Goal: Task Accomplishment & Management: Use online tool/utility

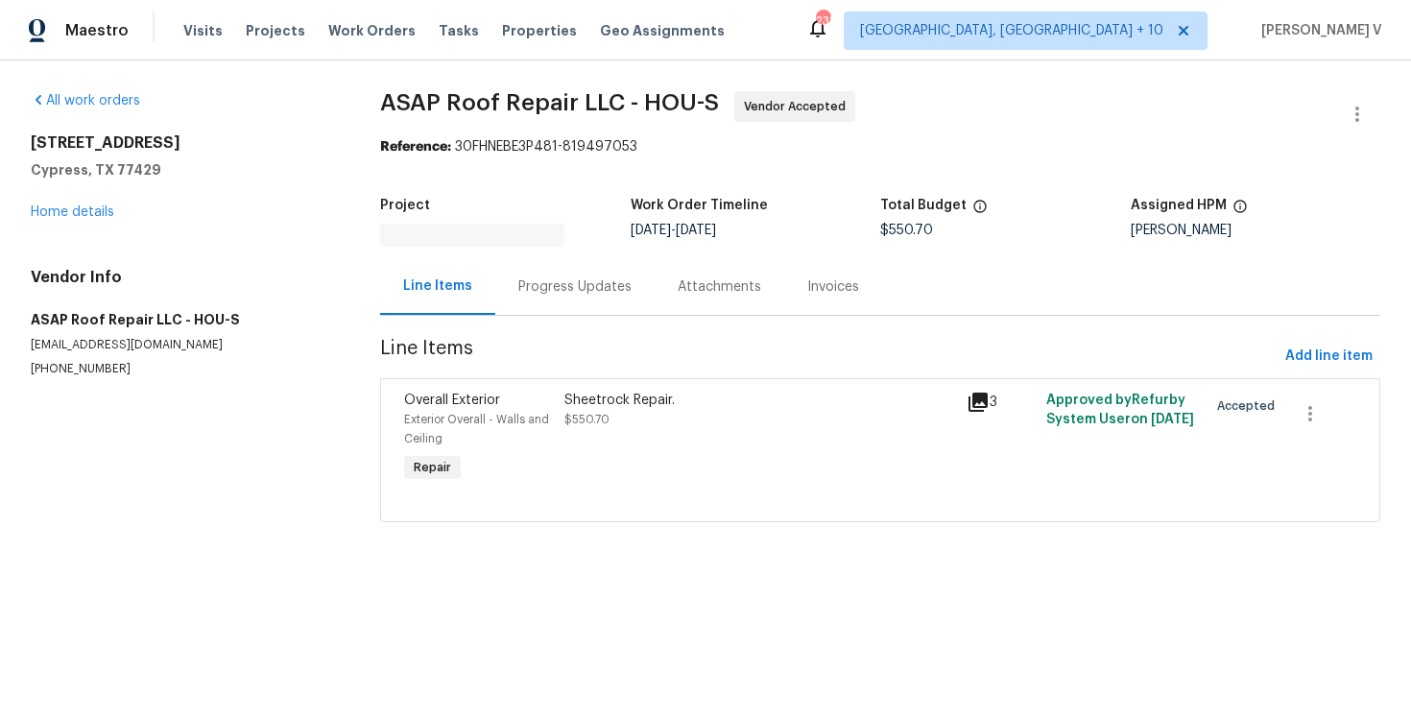
click at [553, 278] on div "Progress Updates" at bounding box center [574, 286] width 113 height 19
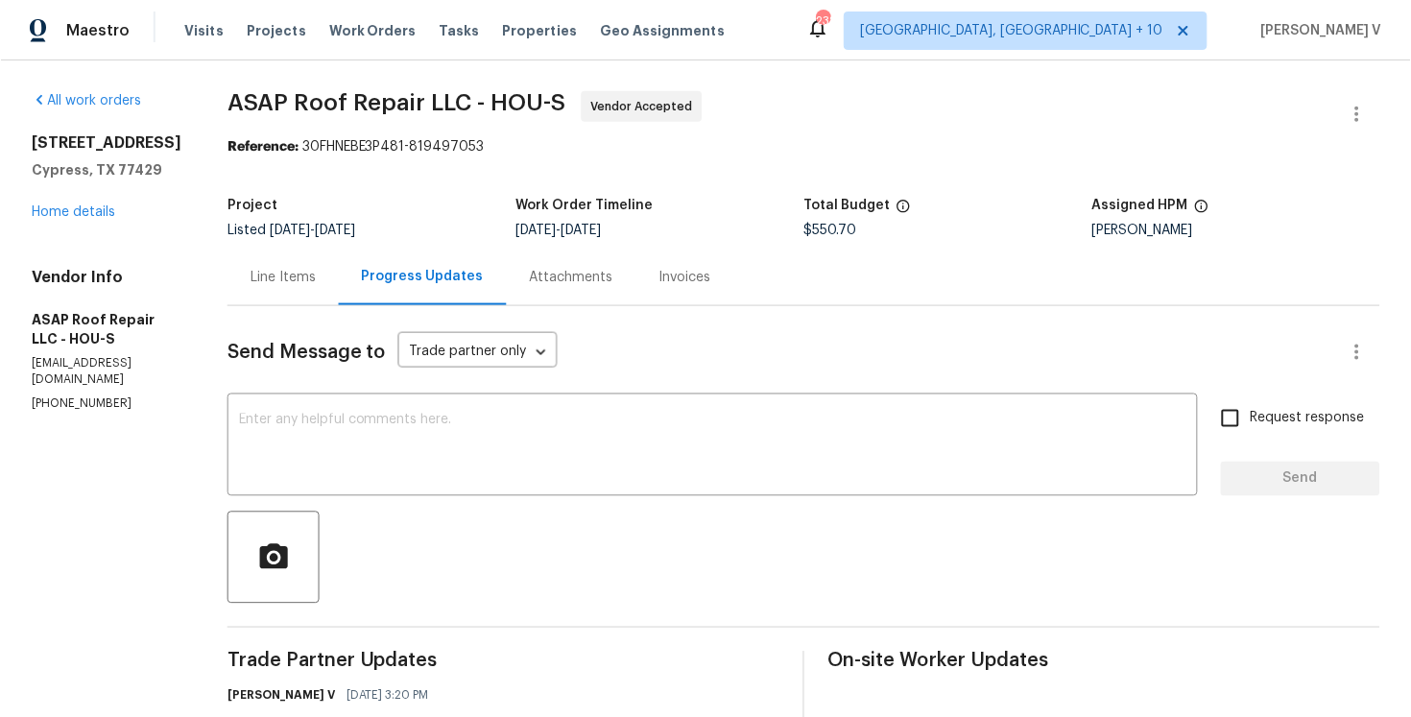
scroll to position [317, 0]
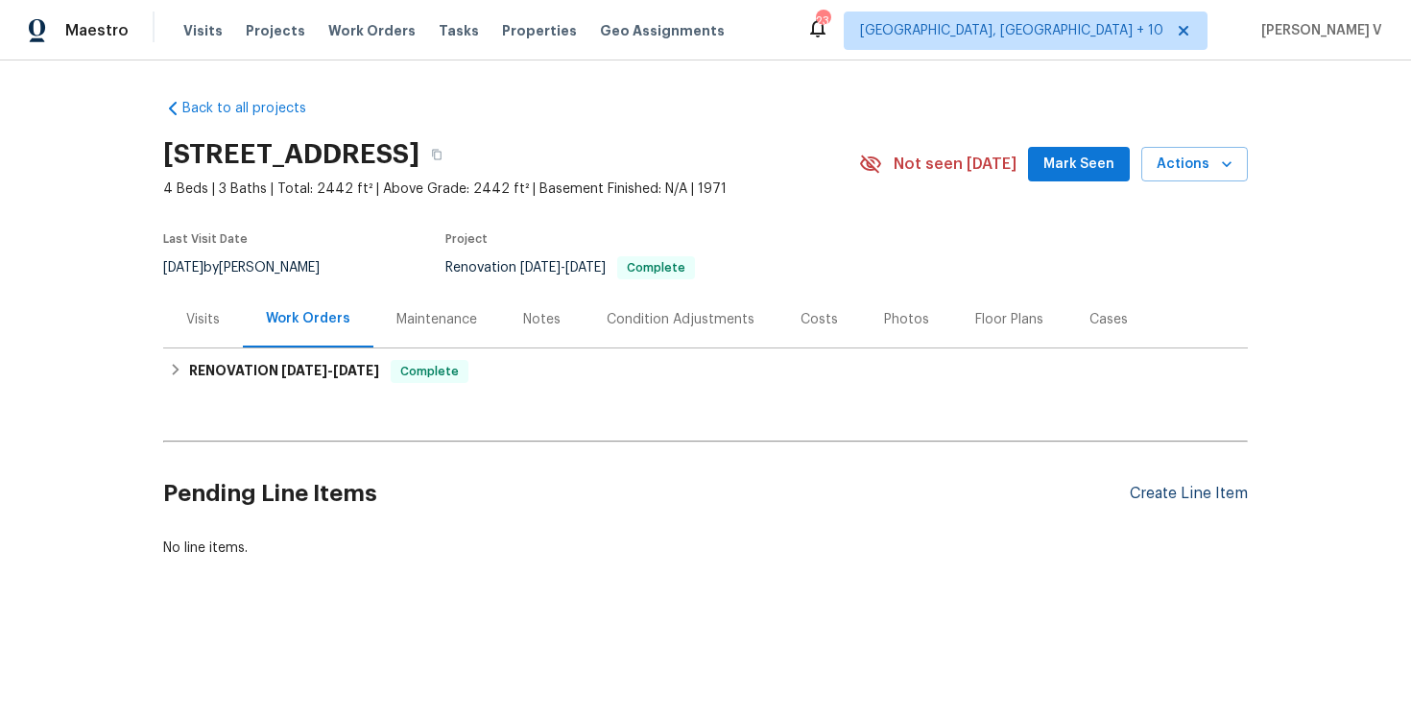
click at [1210, 496] on div "Create Line Item" at bounding box center [1189, 494] width 118 height 18
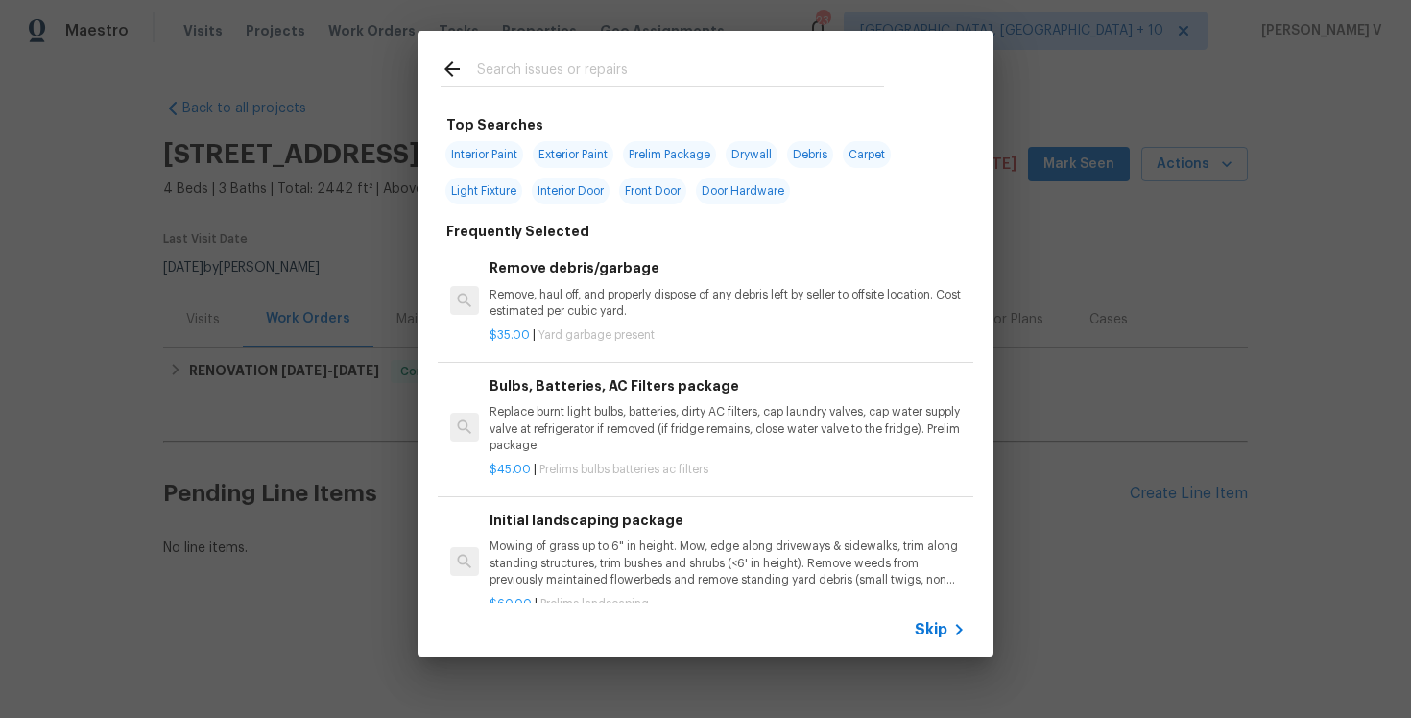
click at [907, 626] on div "Skip" at bounding box center [706, 630] width 576 height 54
click at [932, 623] on span "Skip" at bounding box center [931, 629] width 33 height 19
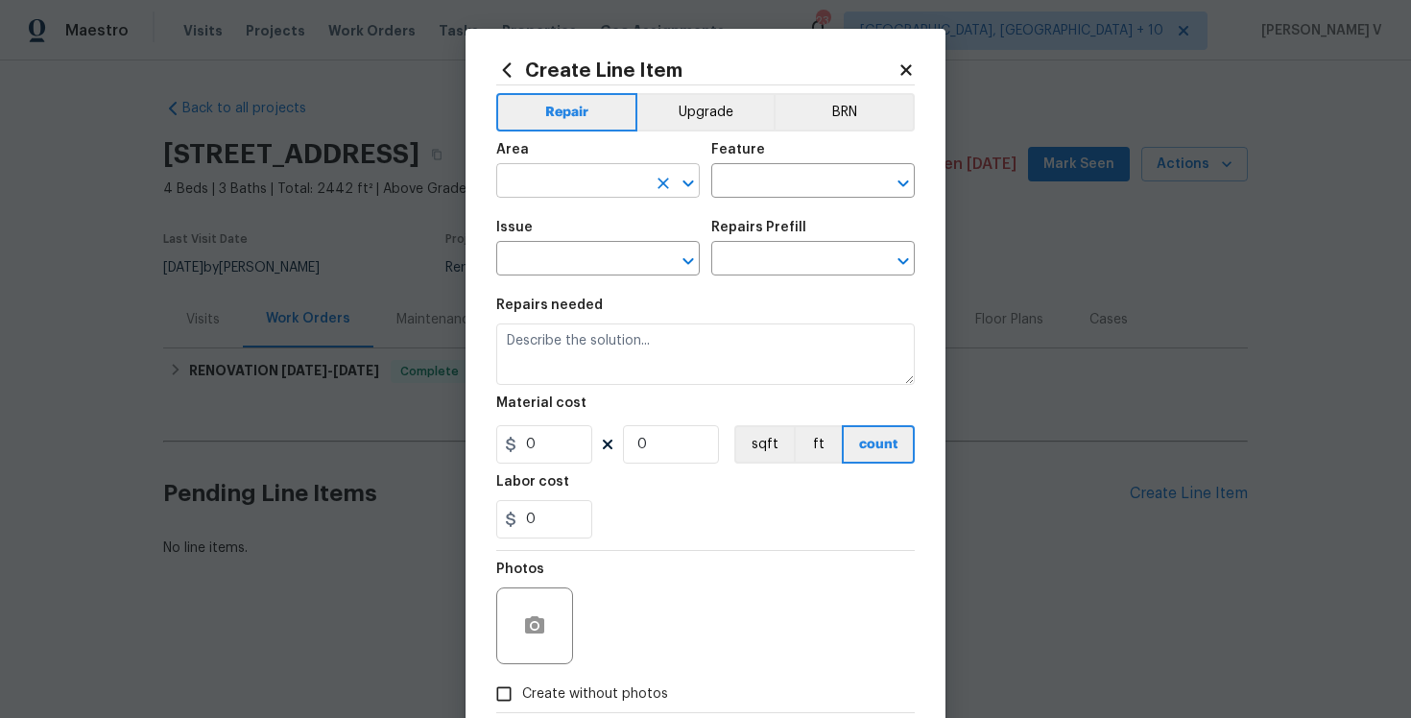
click at [552, 187] on input "text" at bounding box center [571, 183] width 150 height 30
click at [587, 264] on li "Interior Overall" at bounding box center [597, 258] width 203 height 32
type input "Interior Overall"
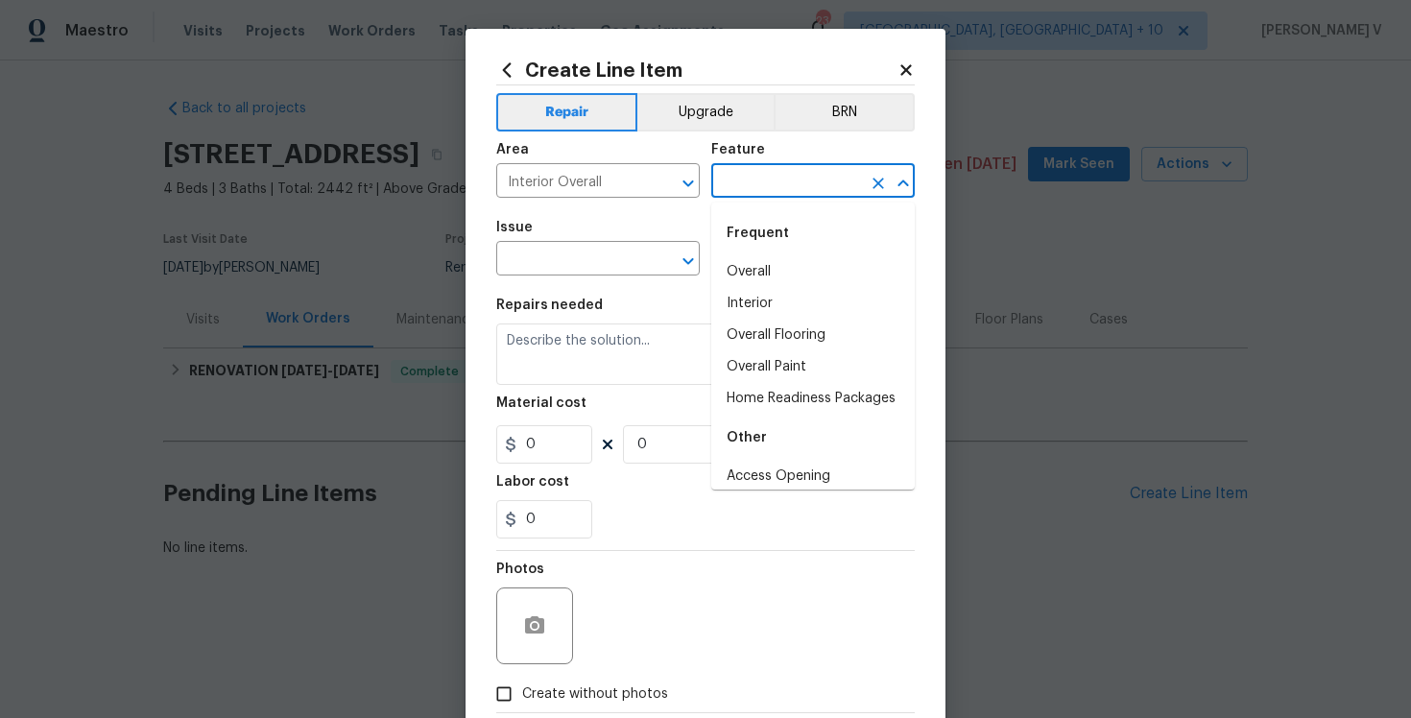
click at [792, 193] on input "text" at bounding box center [786, 183] width 150 height 30
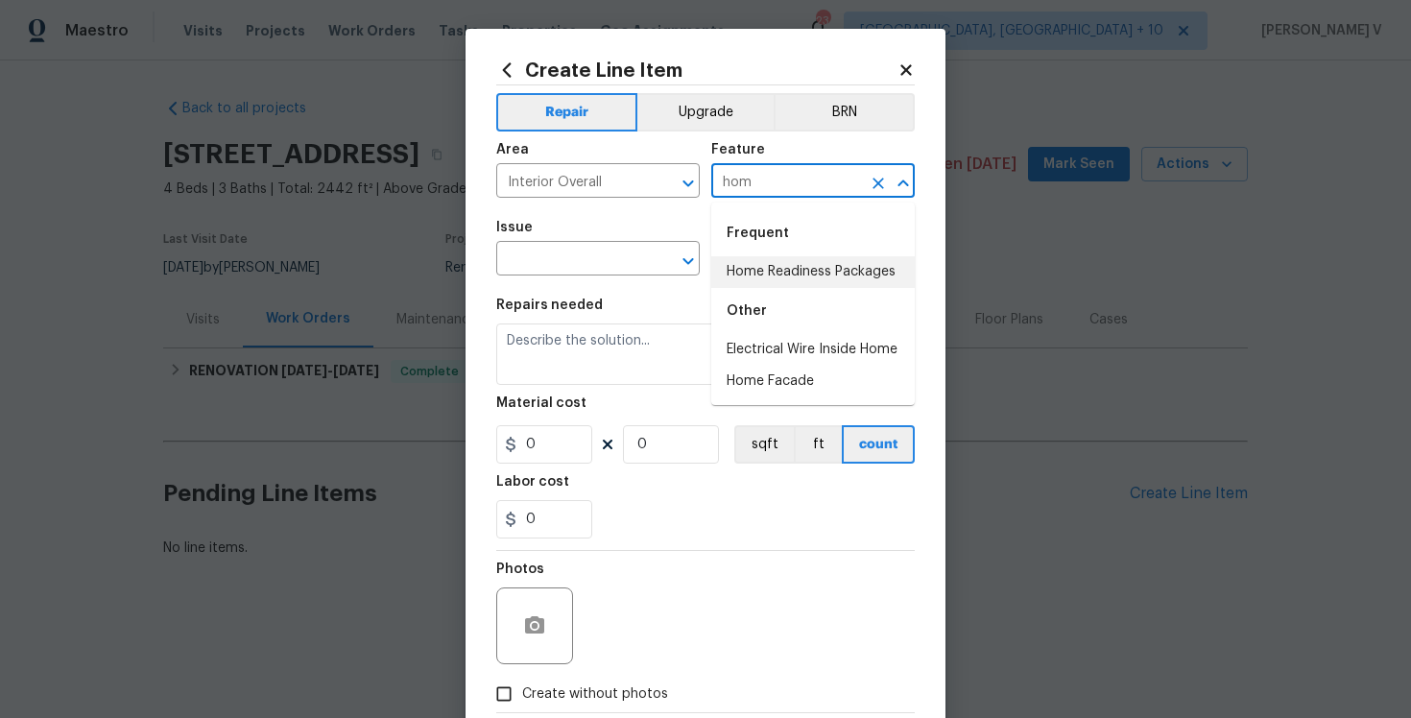
click at [772, 278] on li "Home Readiness Packages" at bounding box center [812, 272] width 203 height 32
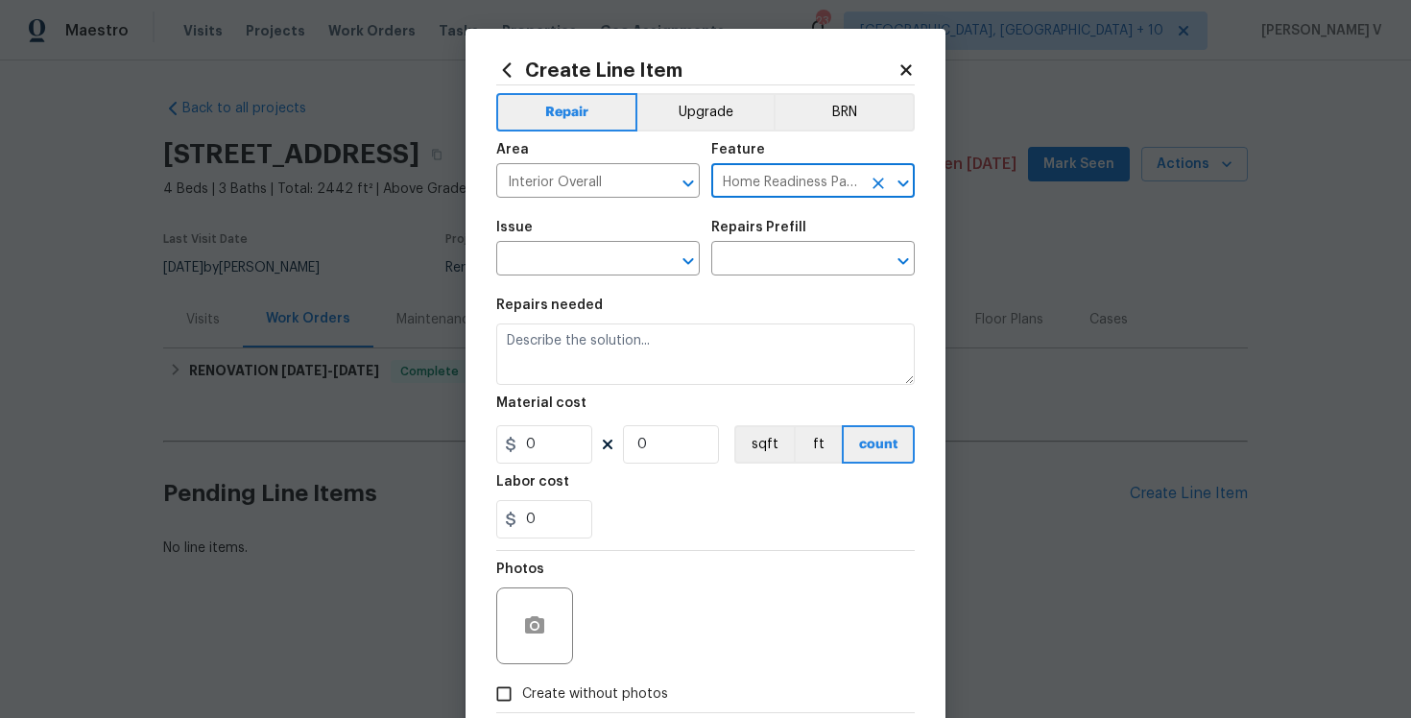
type input "Home Readiness Packages"
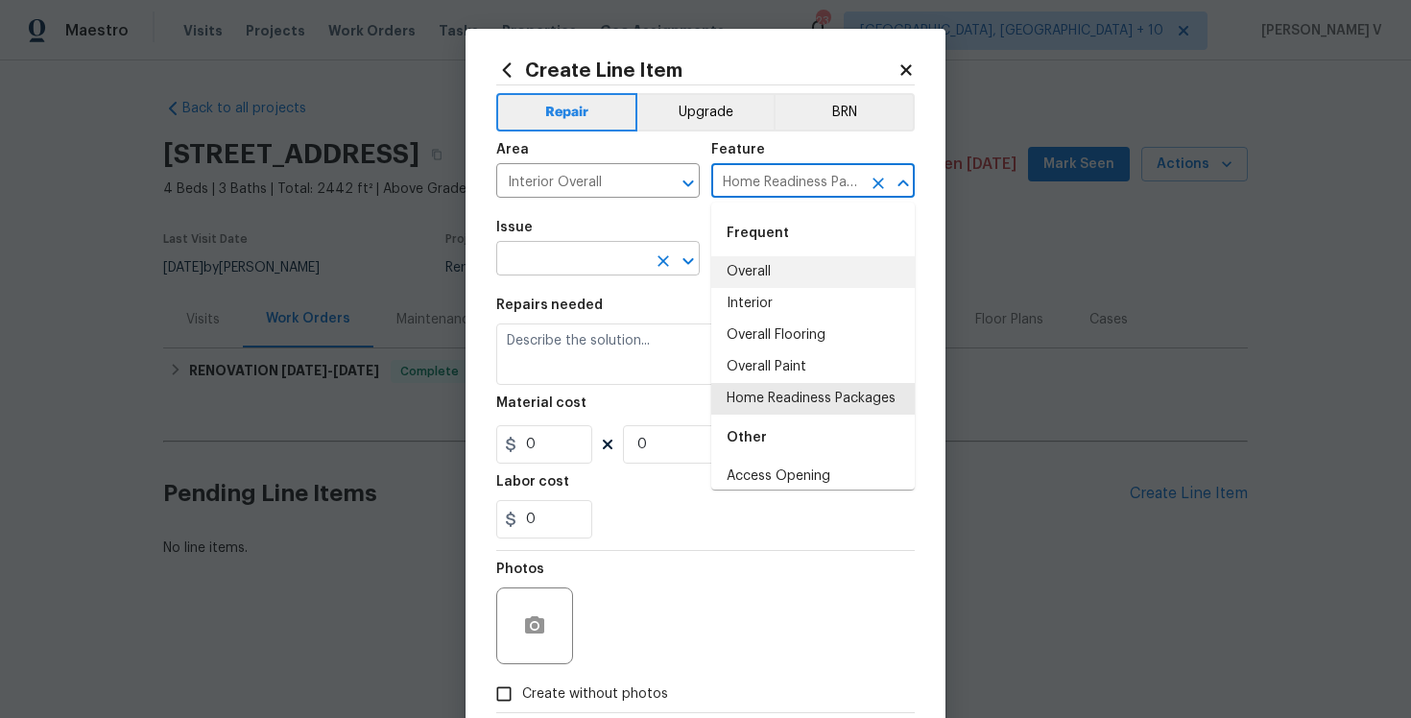
click at [532, 264] on input "text" at bounding box center [571, 261] width 150 height 30
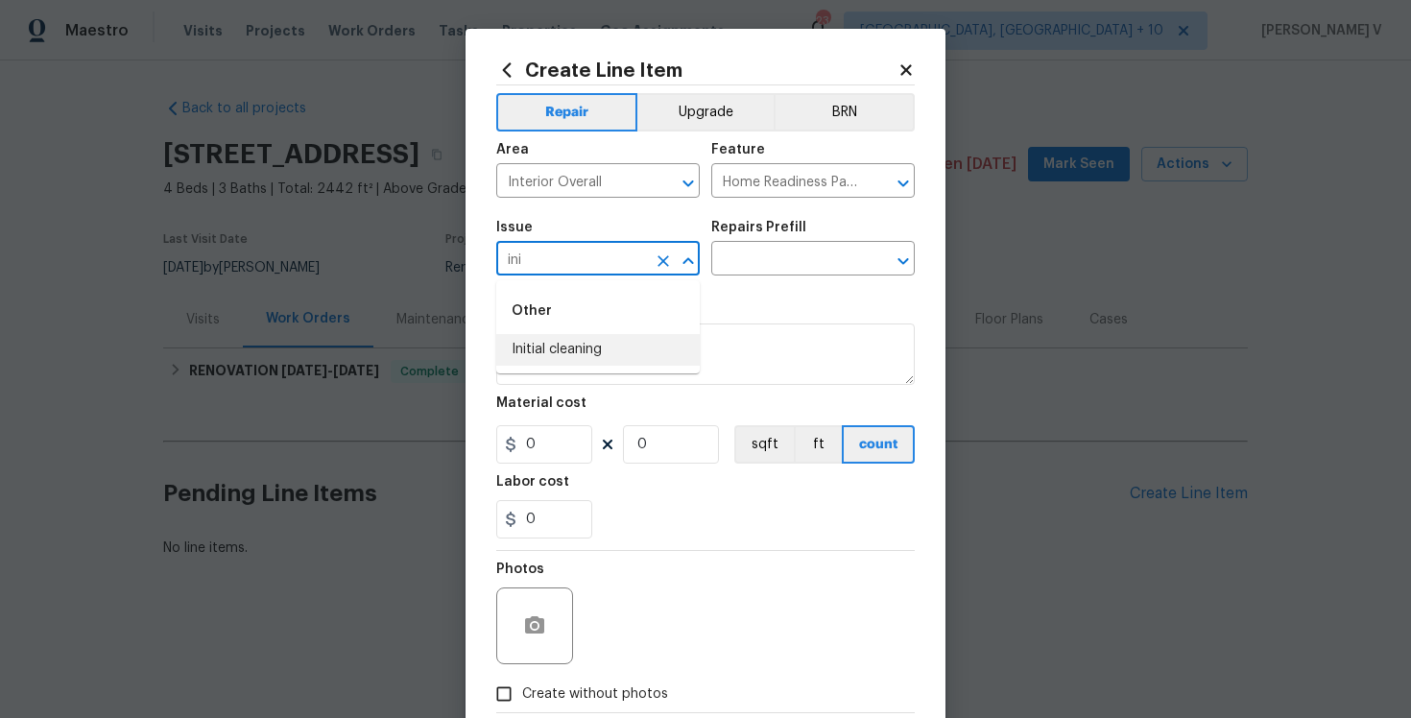
click at [578, 348] on li "Initial cleaning" at bounding box center [597, 350] width 203 height 32
type input "Initial cleaning"
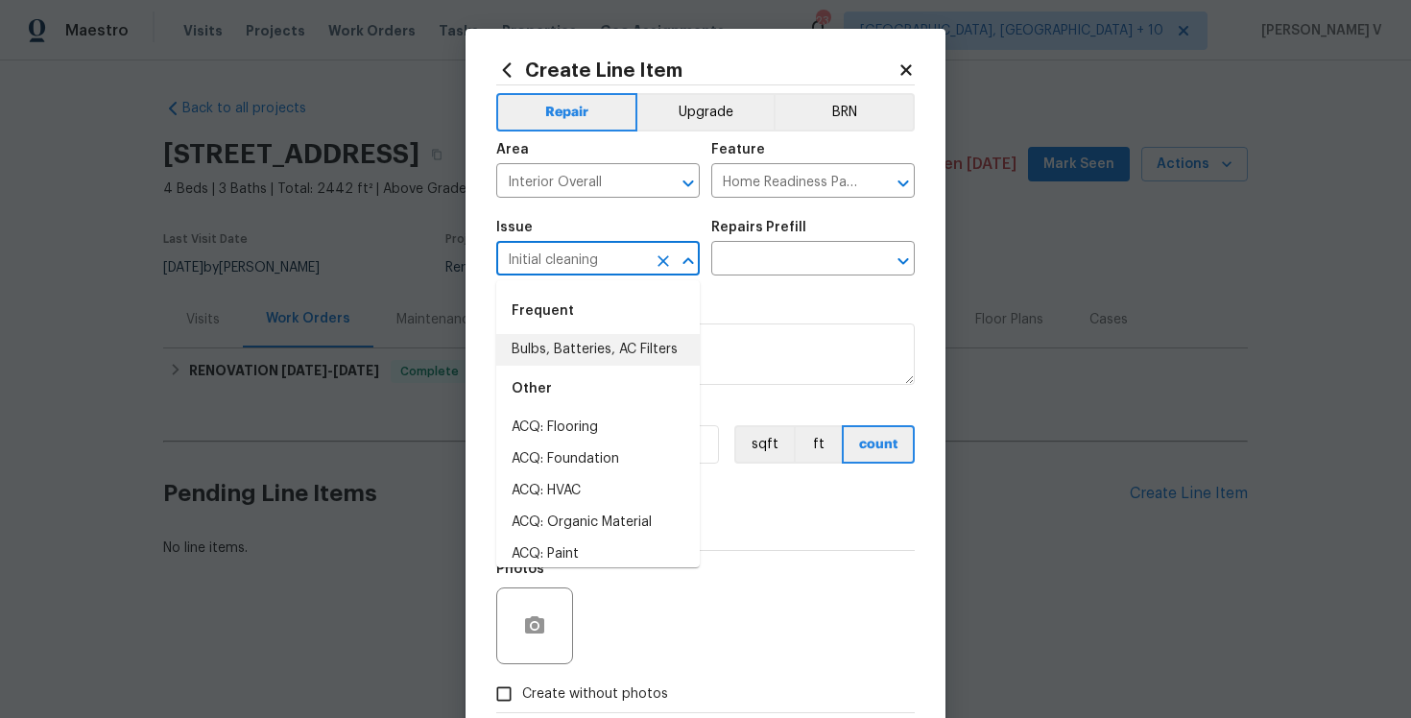
click at [754, 234] on h5 "Repairs Prefill" at bounding box center [758, 227] width 95 height 13
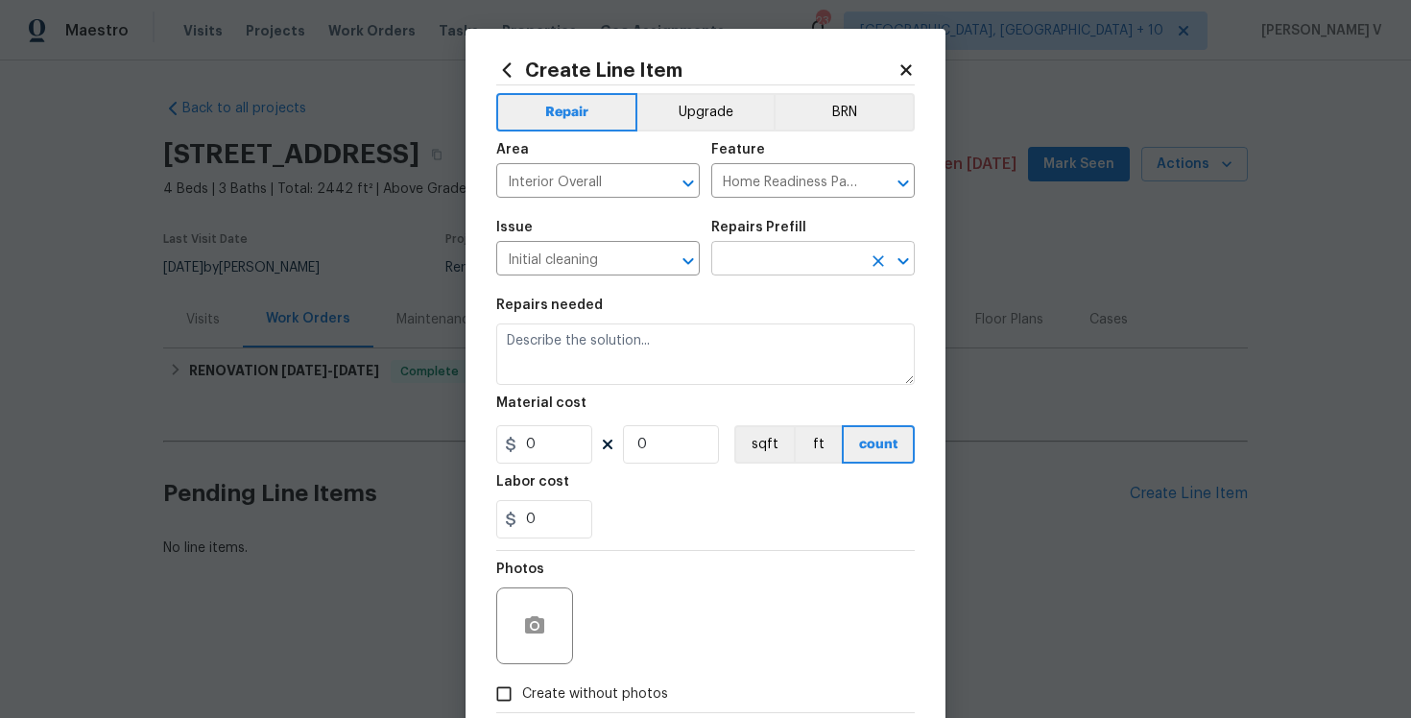
click at [759, 257] on input "text" at bounding box center [786, 261] width 150 height 30
click at [761, 298] on li "Initial cleaning $250.00" at bounding box center [812, 304] width 203 height 32
type input "Initial cleaning $250.00"
type textarea "1. Wipe down exterior doors and trim. 2. Clean out all exterior light fixtures …"
type input "250"
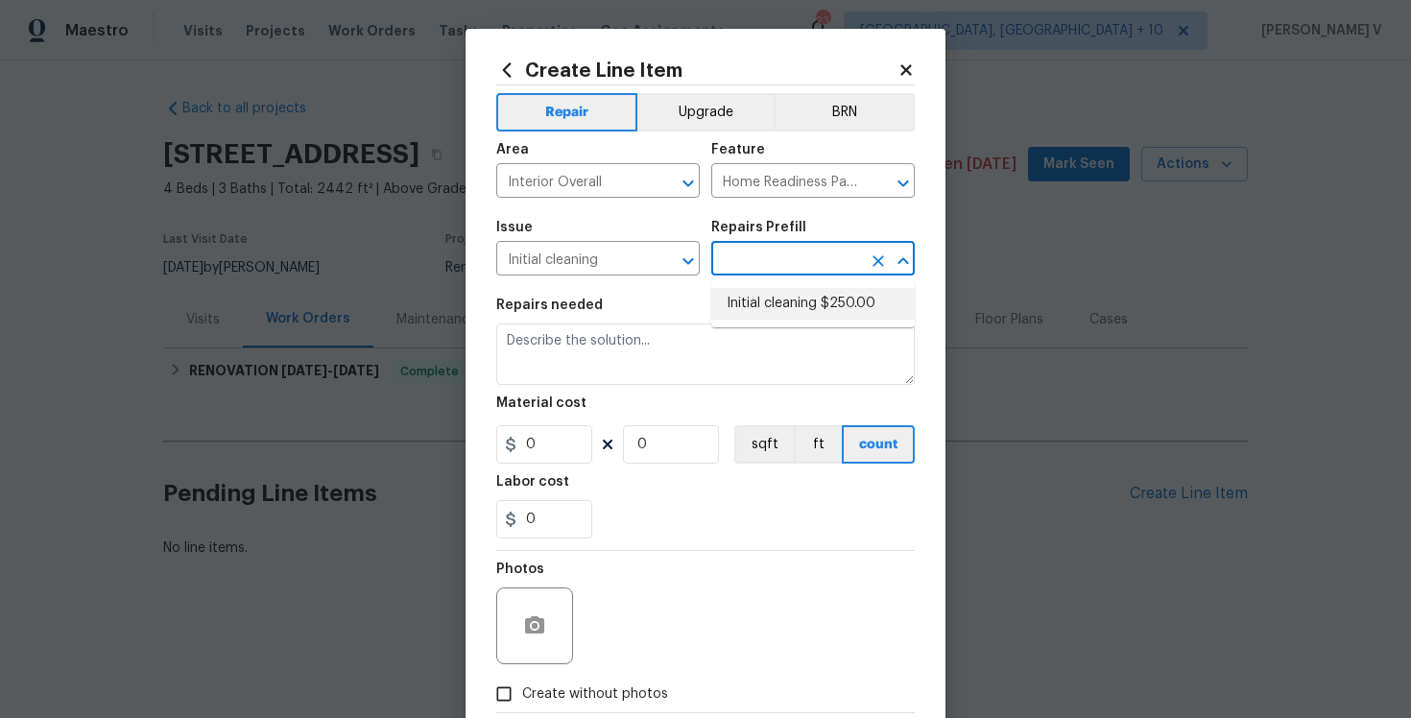
type input "1"
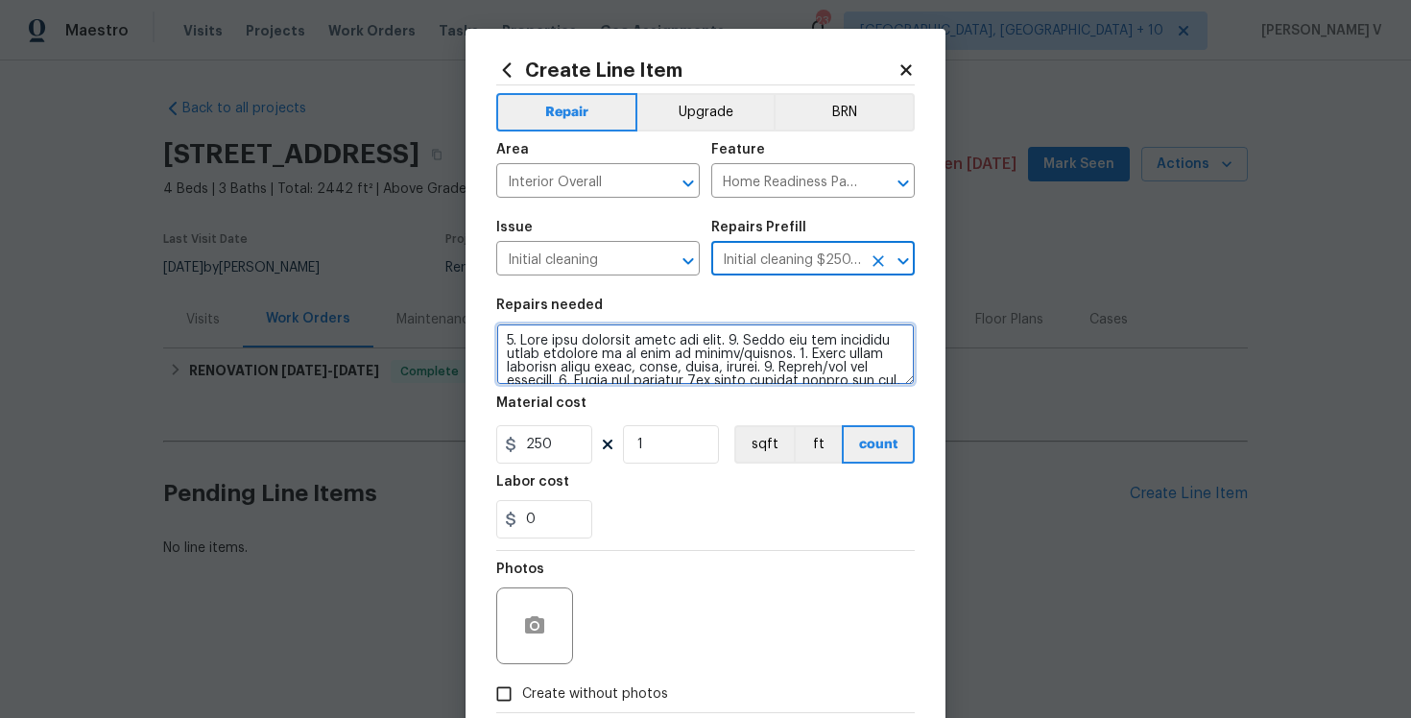
click at [621, 344] on textarea at bounding box center [705, 353] width 419 height 61
paste textarea "Please do a deep interior cleaning. Wipe down exterior doors and trim. 2. Clean…"
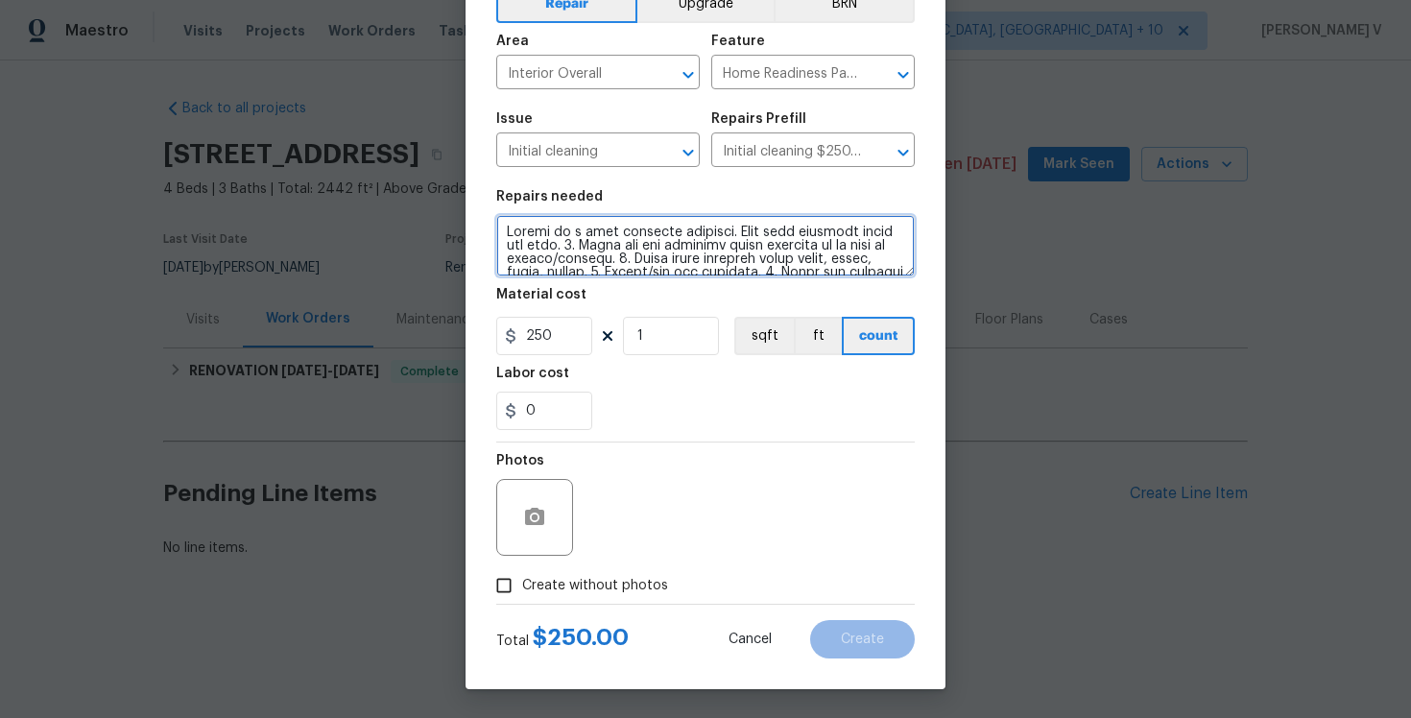
type textarea "Please do a deep interior cleaning. Wipe down exterior doors and trim. 2. Clean…"
click at [559, 592] on span "Create without photos" at bounding box center [595, 586] width 146 height 20
click at [522, 592] on input "Create without photos" at bounding box center [504, 585] width 36 height 36
checkbox input "true"
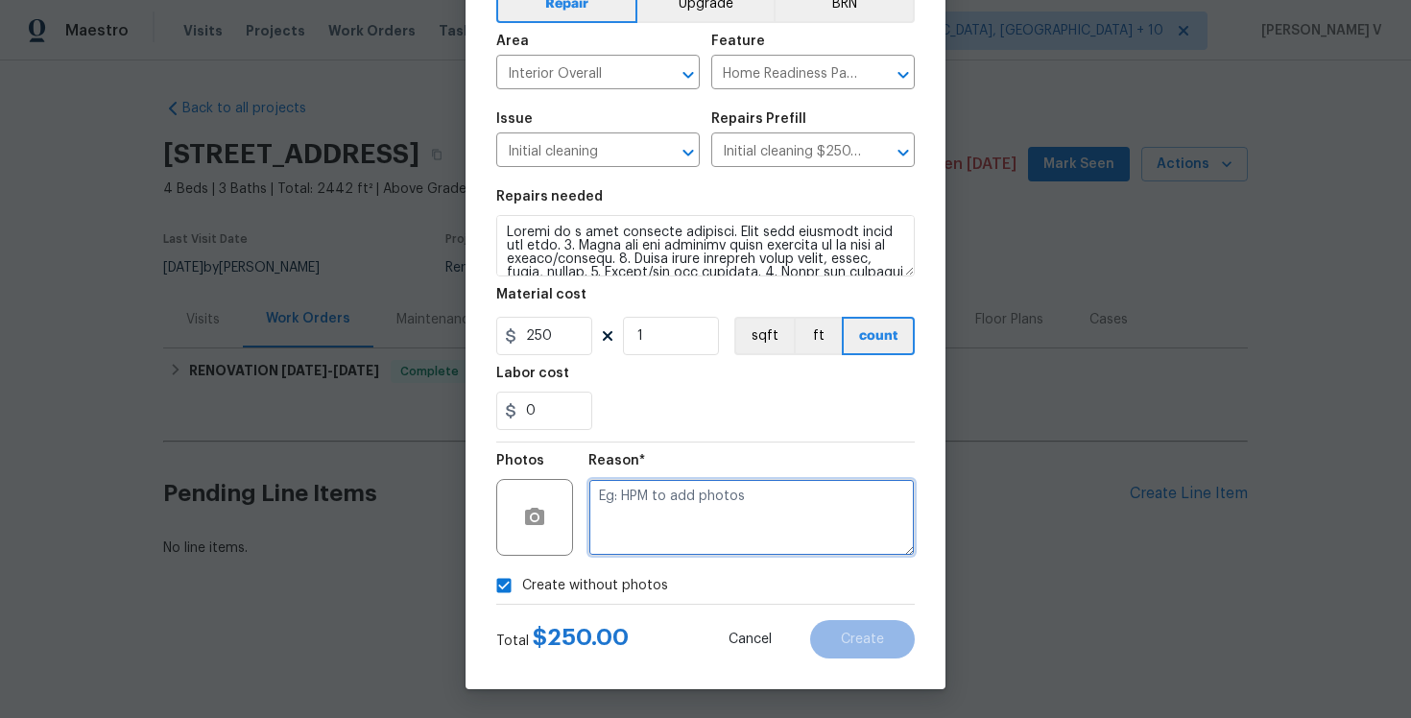
click at [731, 514] on textarea at bounding box center [751, 517] width 326 height 77
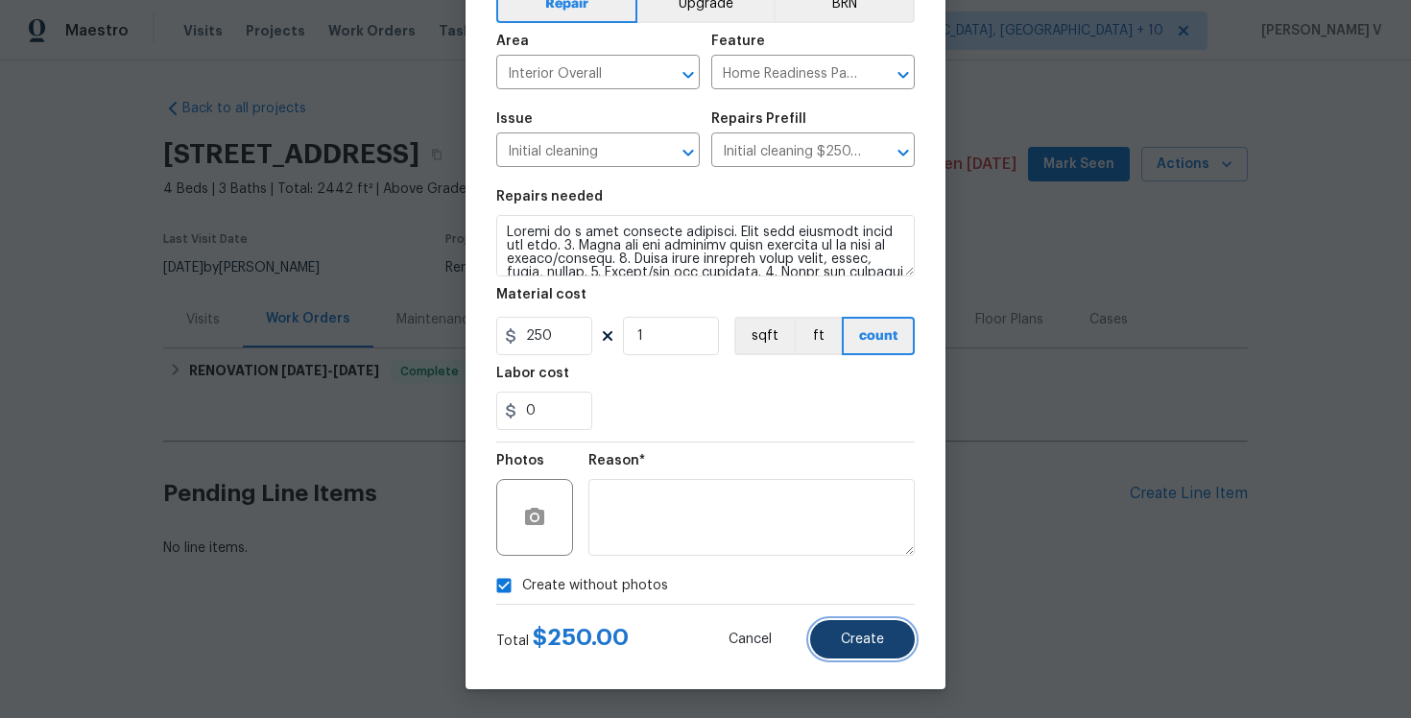
click at [865, 647] on button "Create" at bounding box center [862, 639] width 105 height 38
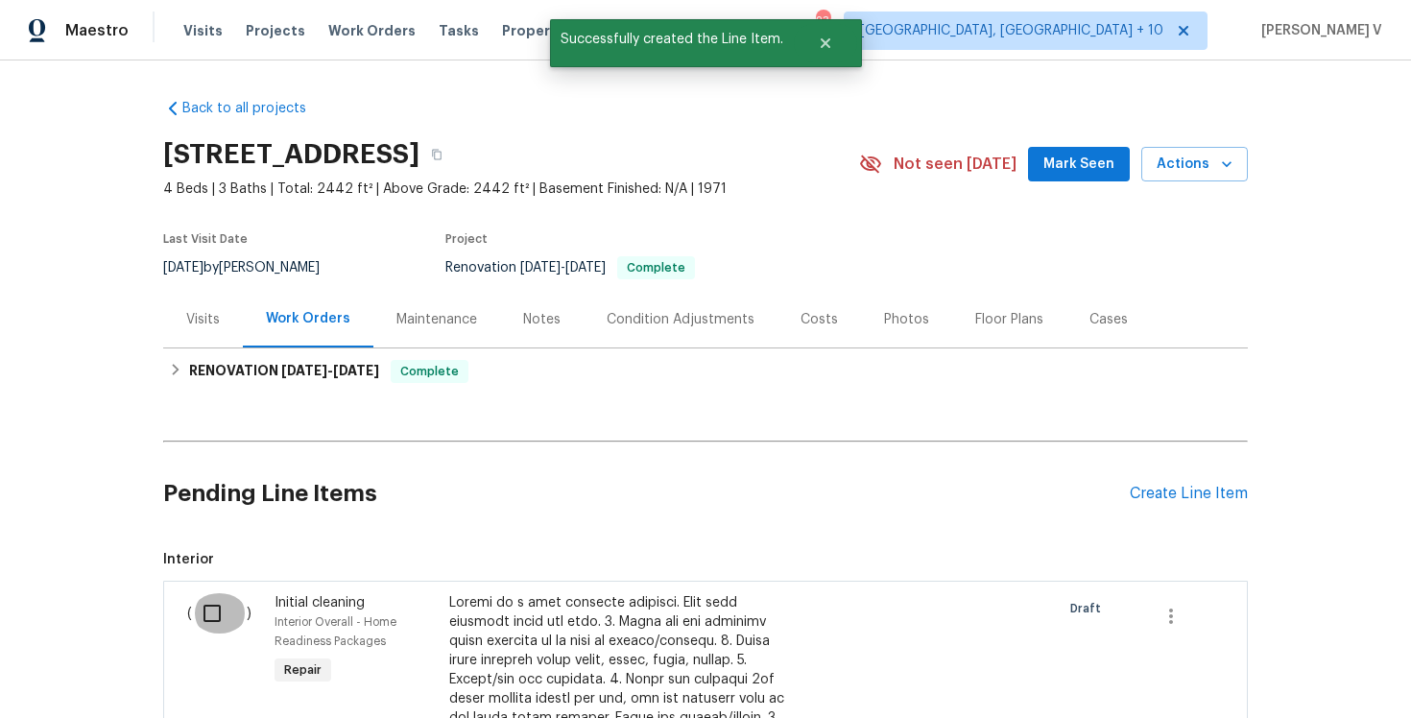
click at [210, 616] on input "checkbox" at bounding box center [219, 613] width 55 height 40
checkbox input "true"
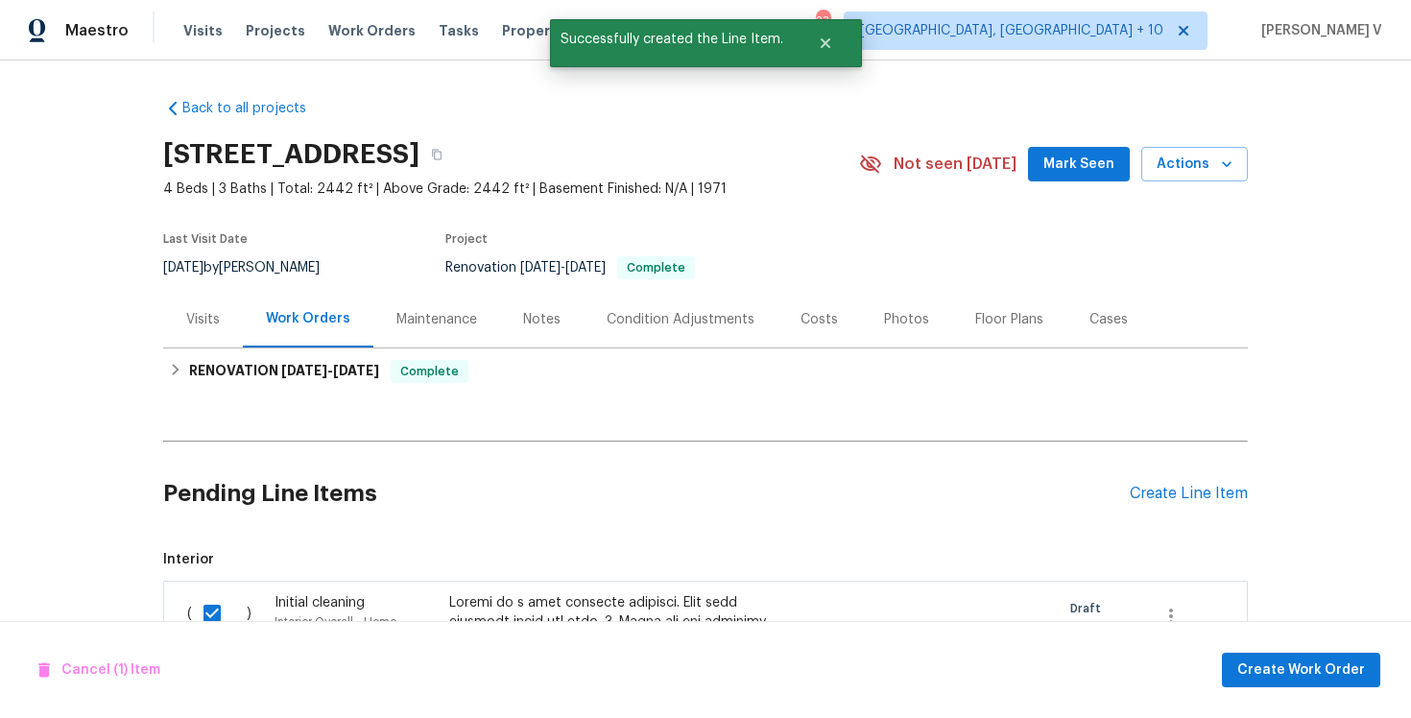
scroll to position [610, 0]
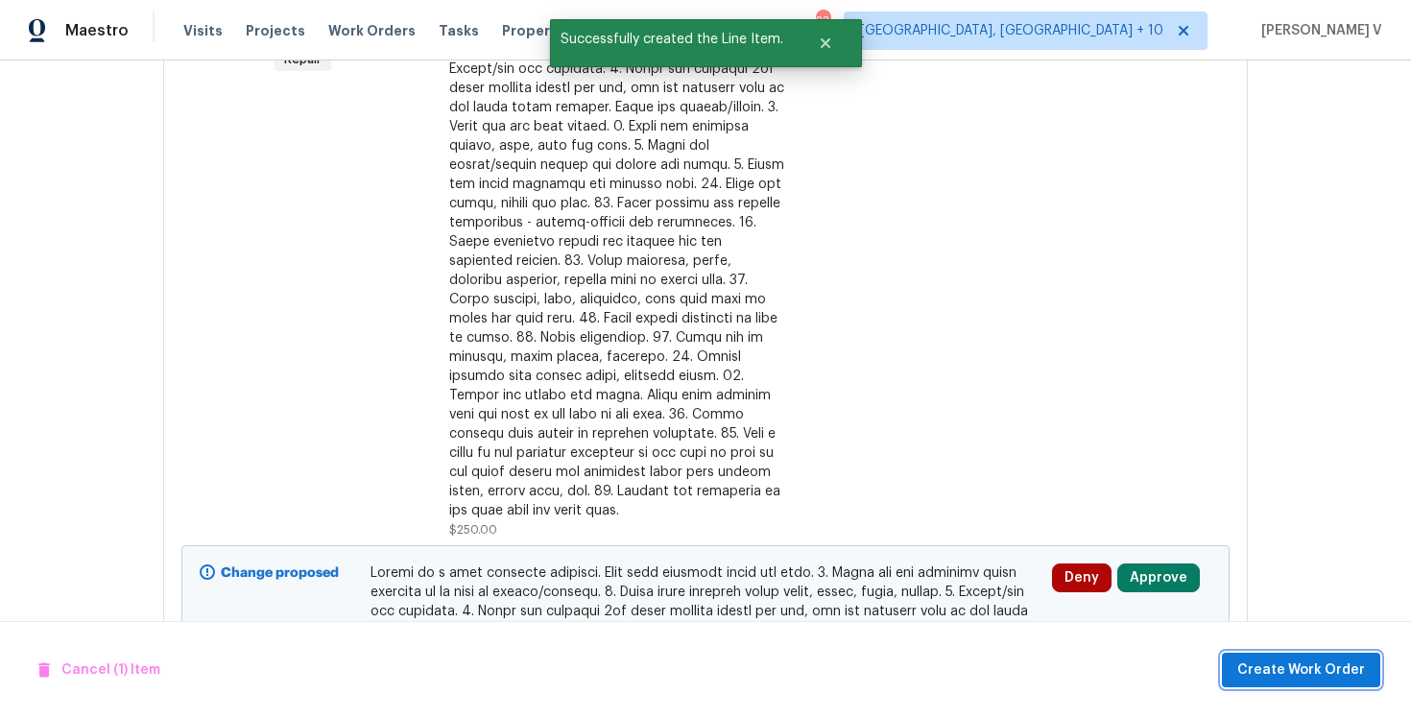
click at [1286, 680] on span "Create Work Order" at bounding box center [1301, 670] width 128 height 24
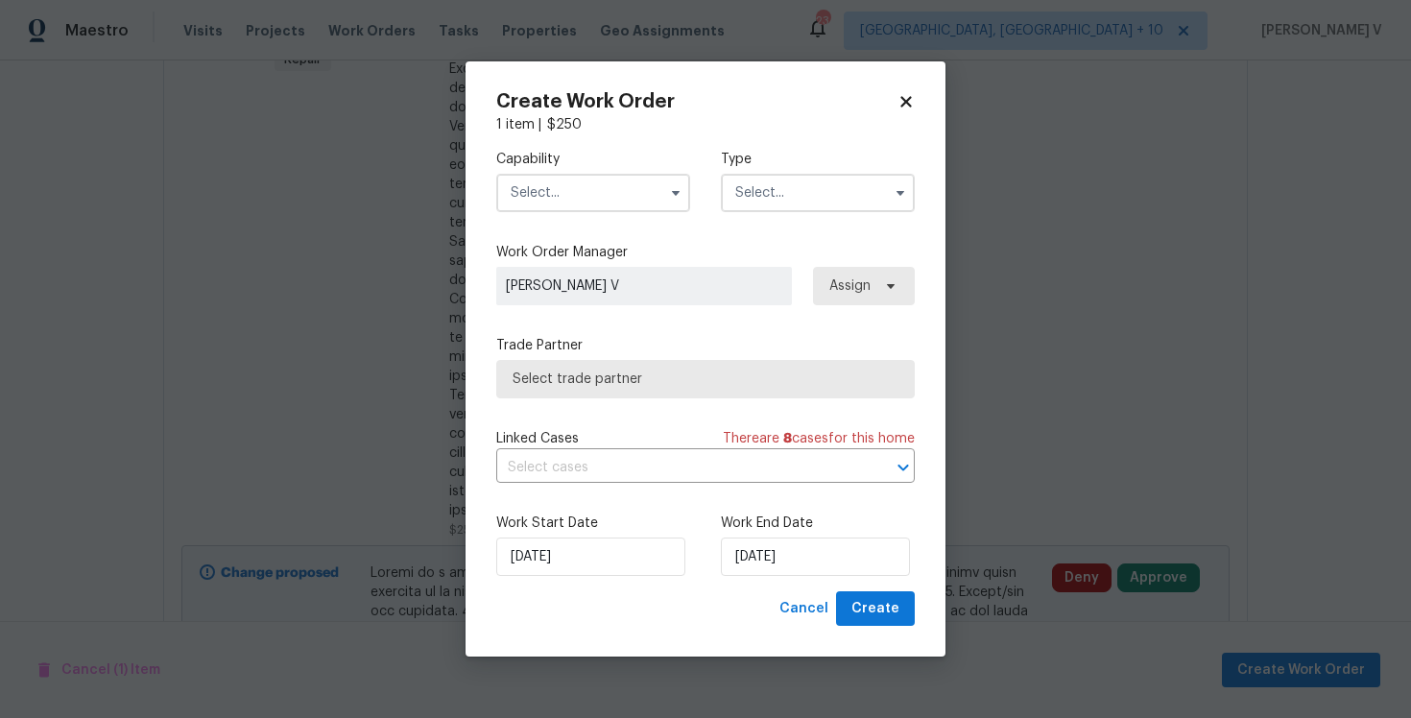
click at [604, 198] on input "text" at bounding box center [593, 193] width 194 height 38
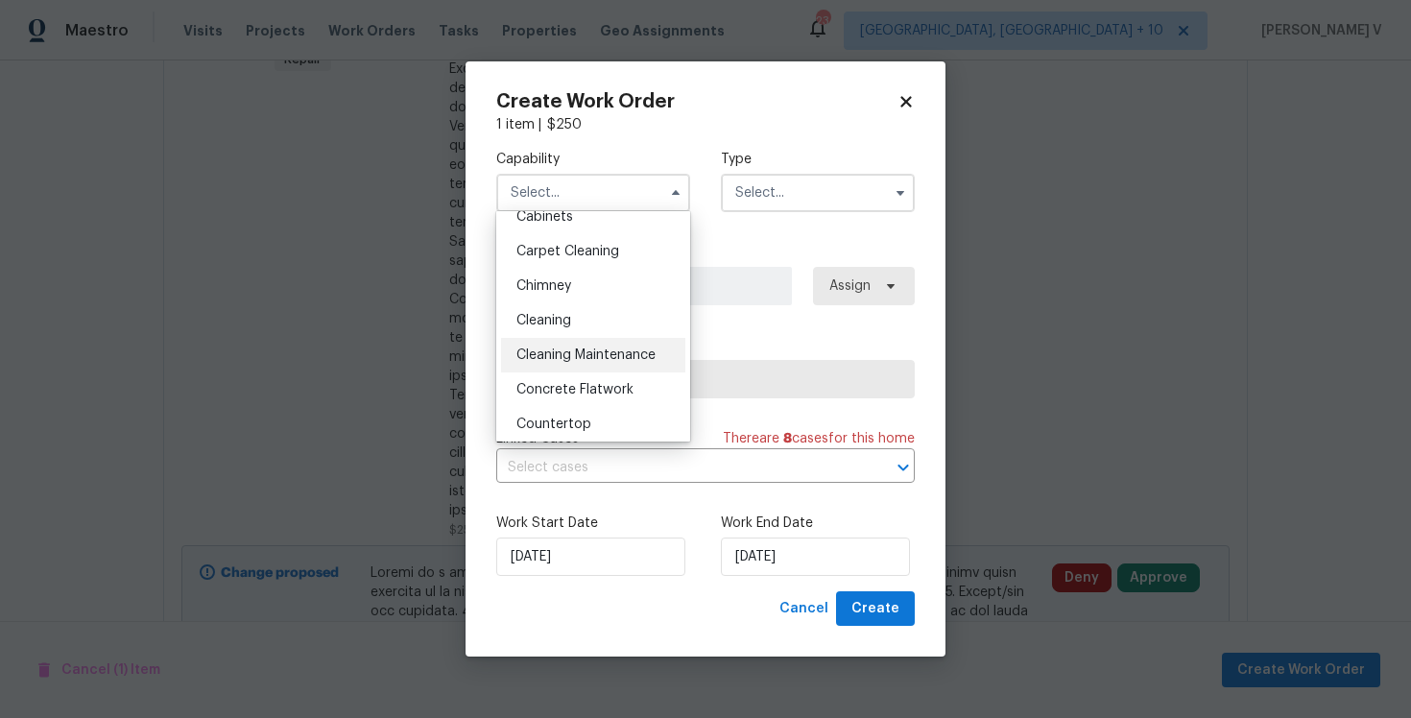
scroll to position [167, 0]
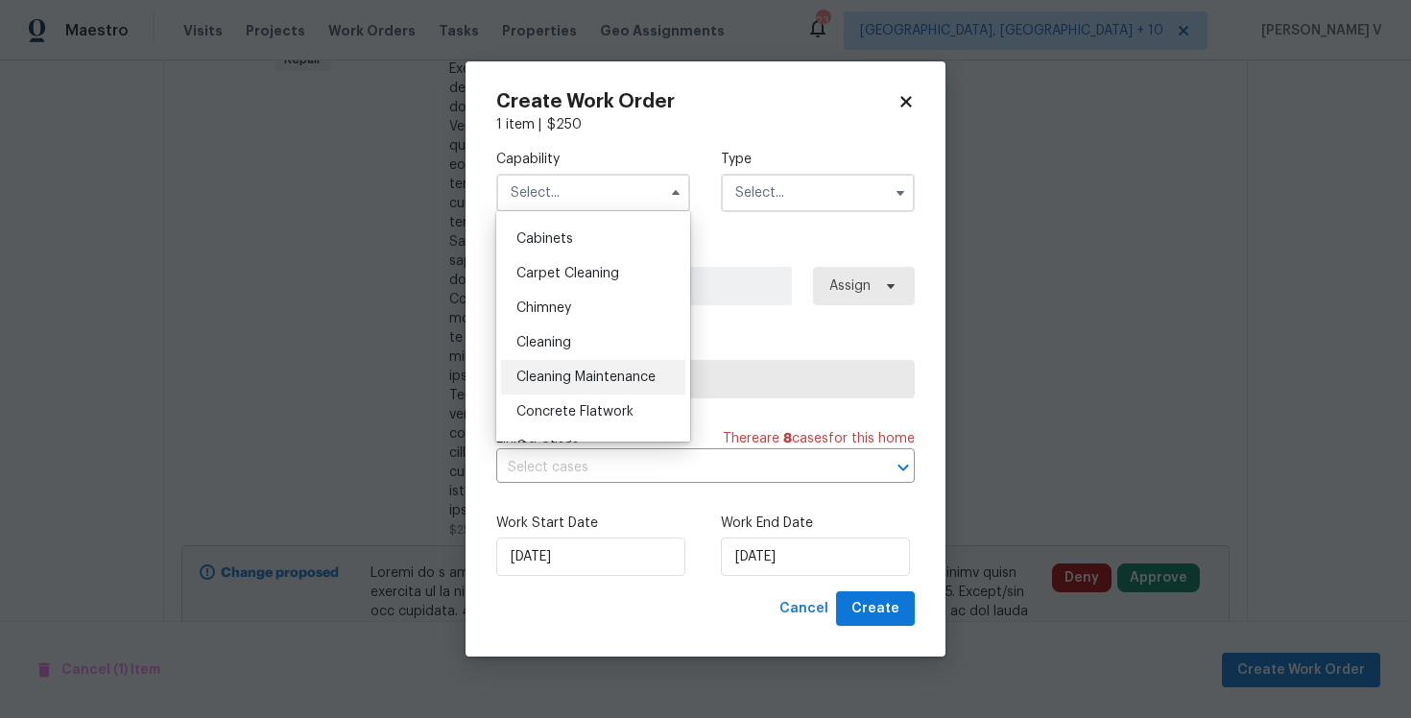
click at [564, 381] on span "Cleaning Maintenance" at bounding box center [585, 377] width 139 height 13
type input "Cleaning Maintenance"
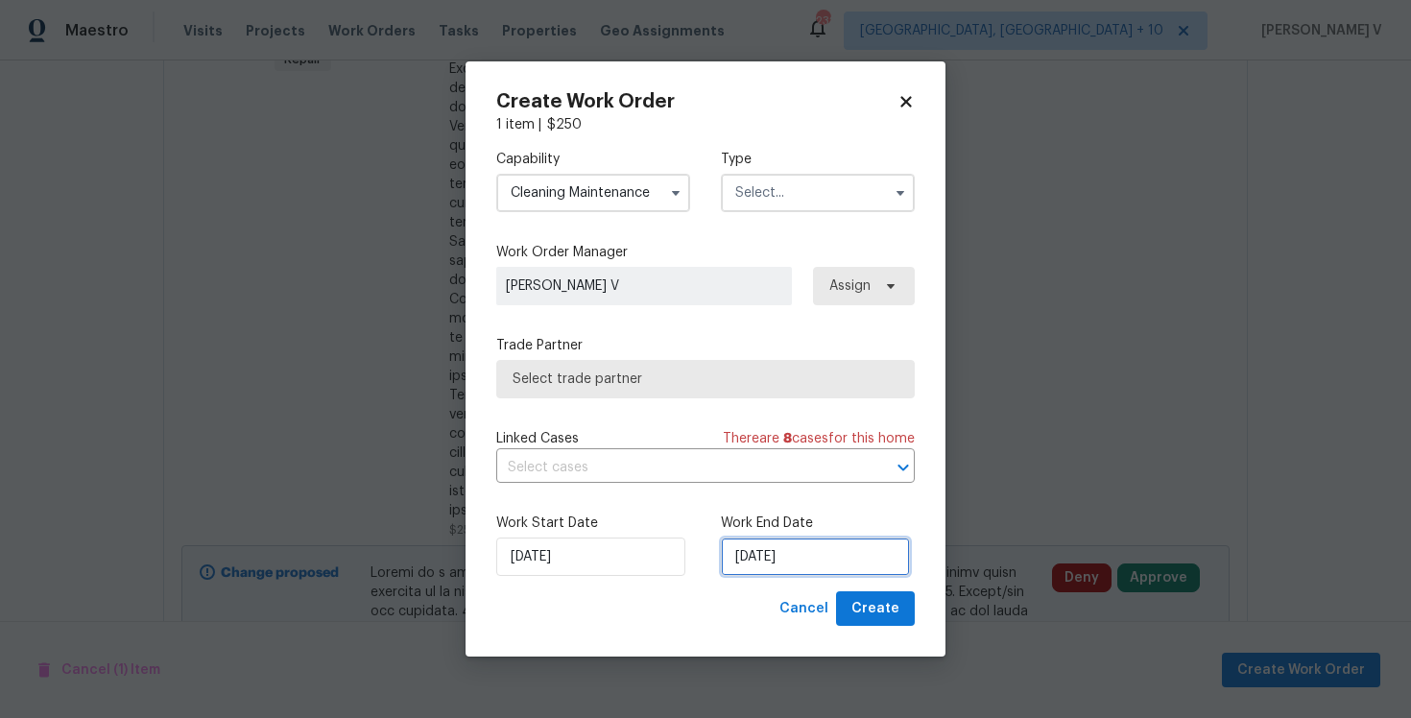
click at [832, 559] on input "13/10/2025" at bounding box center [815, 557] width 189 height 38
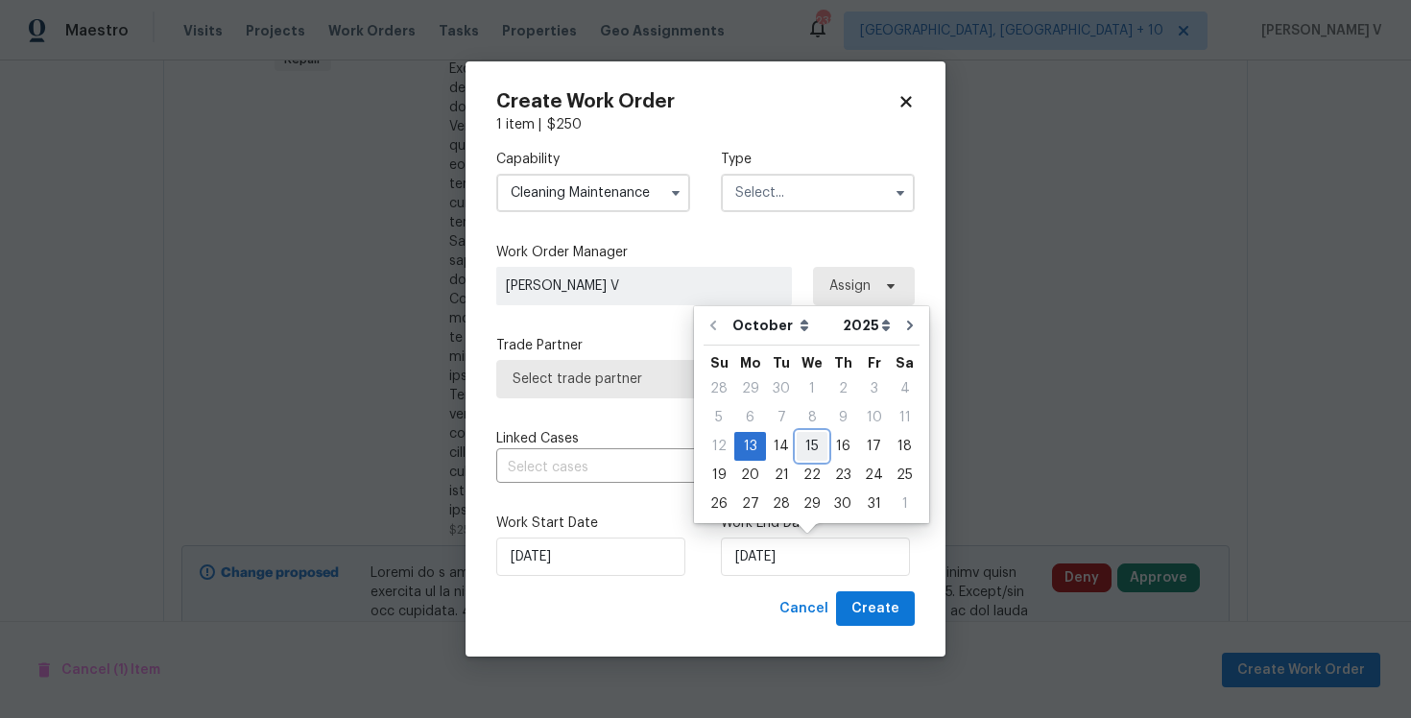
click at [811, 448] on div "15" at bounding box center [812, 446] width 31 height 27
type input "15/10/2025"
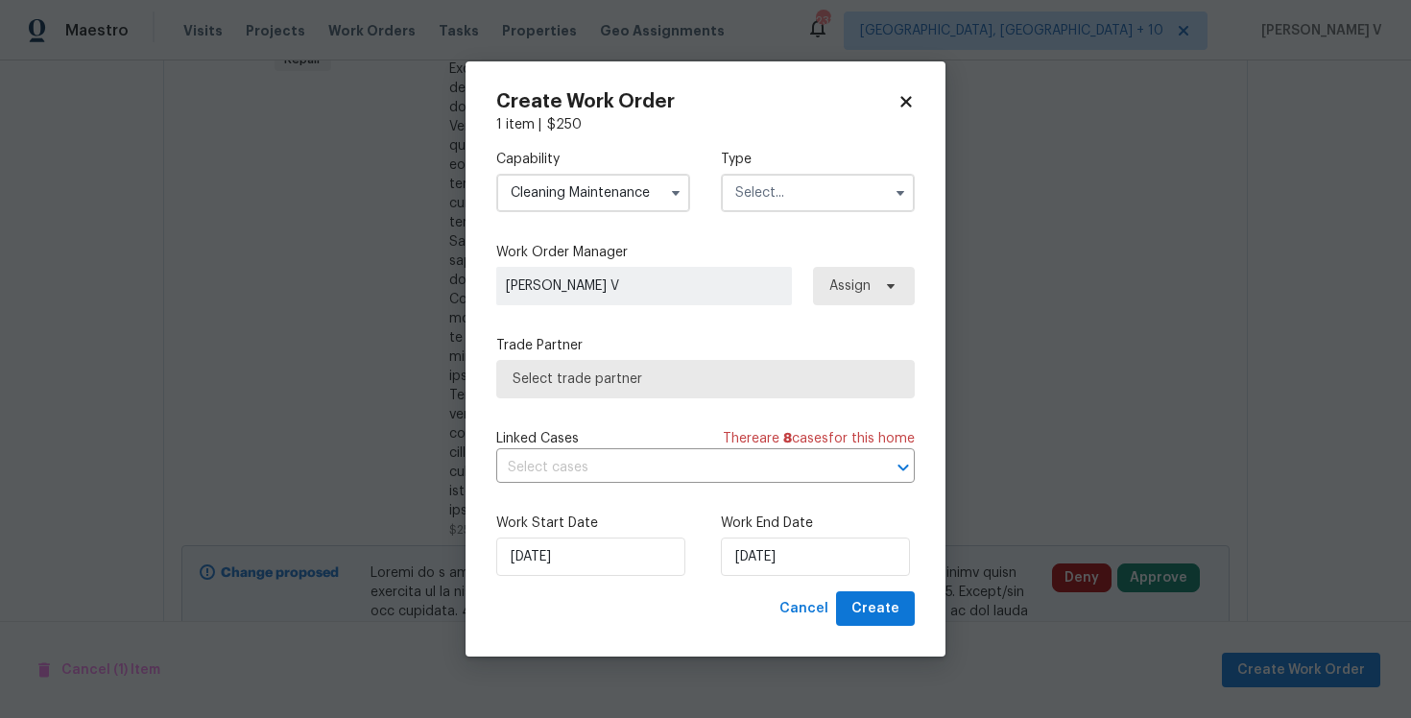
click at [754, 158] on label "Type" at bounding box center [818, 159] width 194 height 19
click at [763, 196] on input "text" at bounding box center [818, 193] width 194 height 38
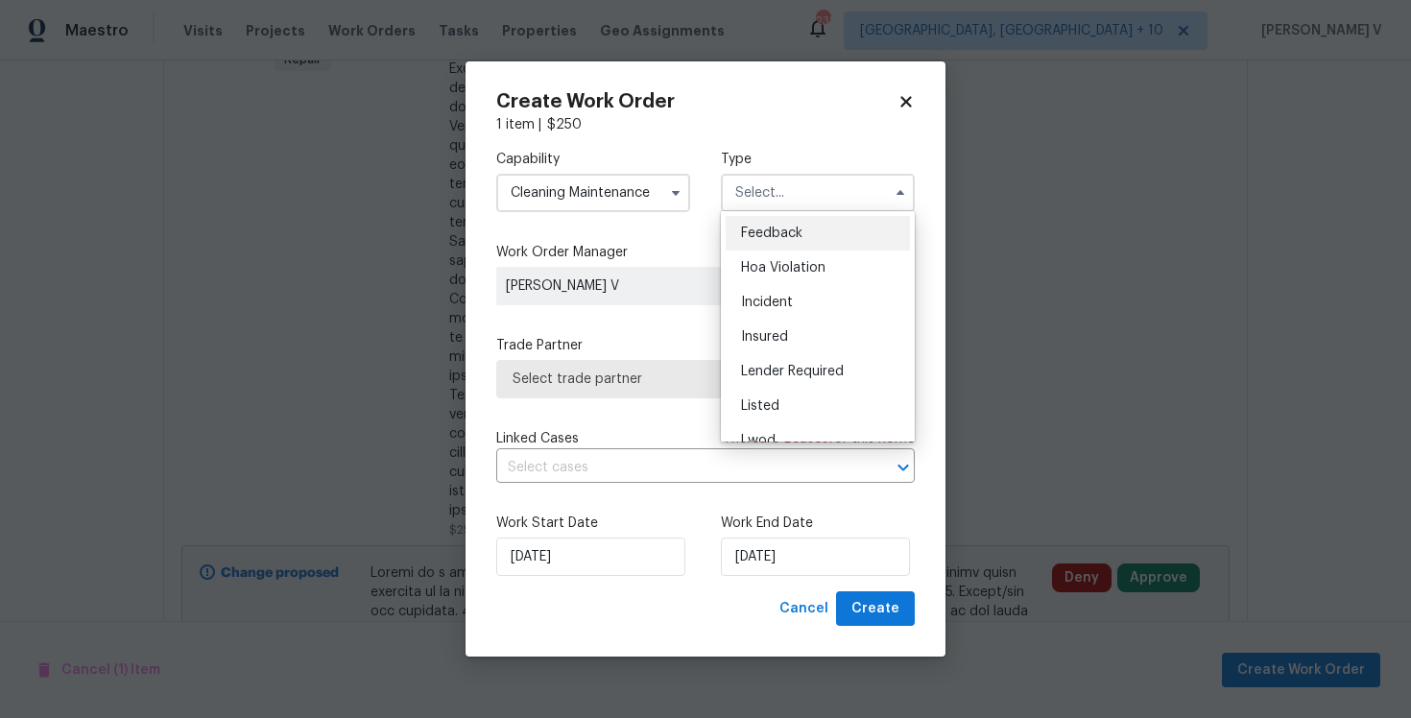
click at [757, 224] on div "Feedback" at bounding box center [818, 233] width 184 height 35
type input "Feedback"
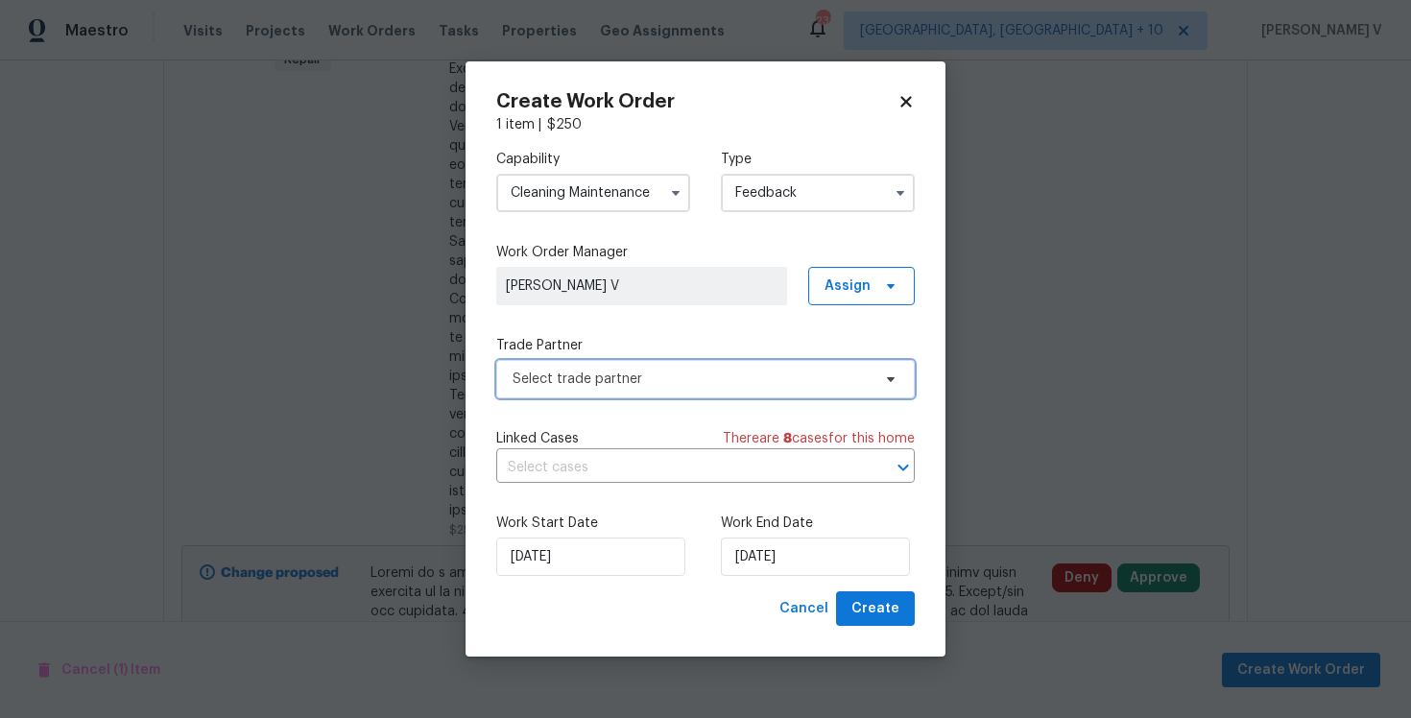
click at [602, 381] on span "Select trade partner" at bounding box center [692, 379] width 358 height 19
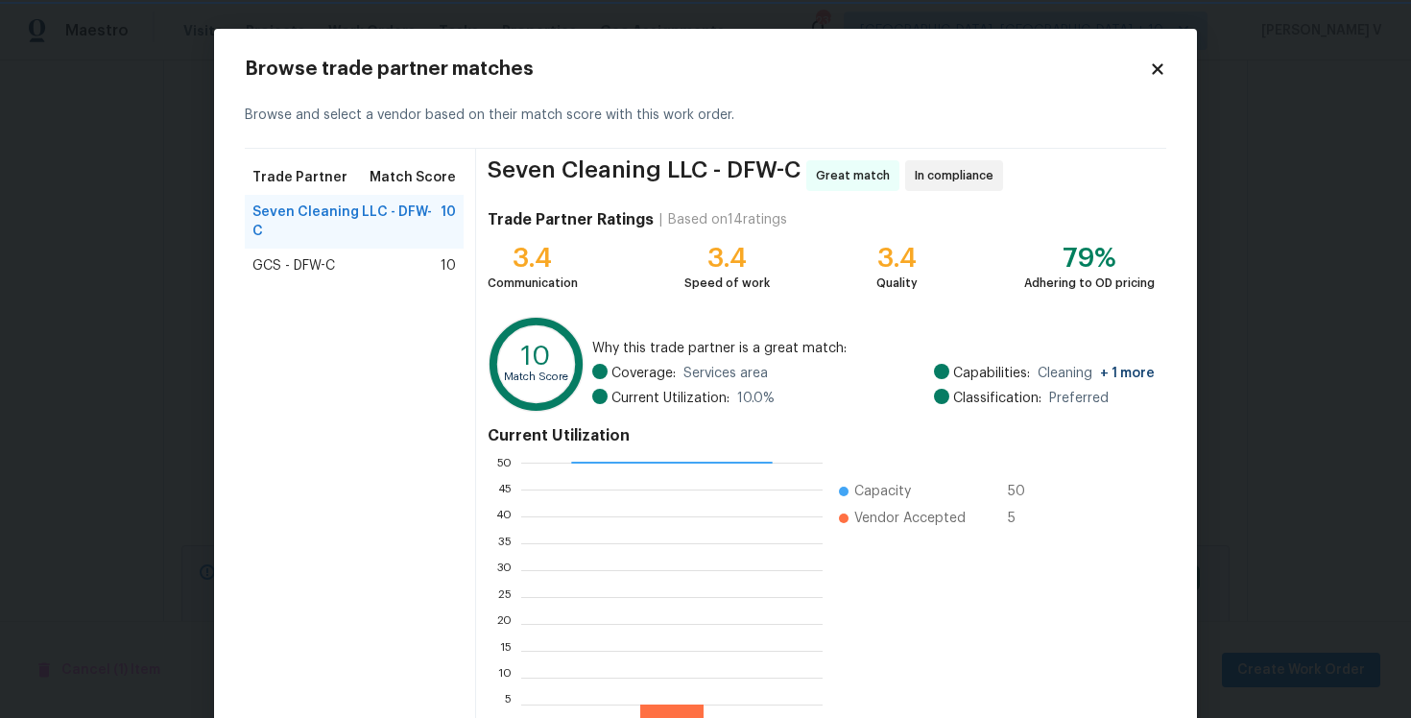
scroll to position [129, 0]
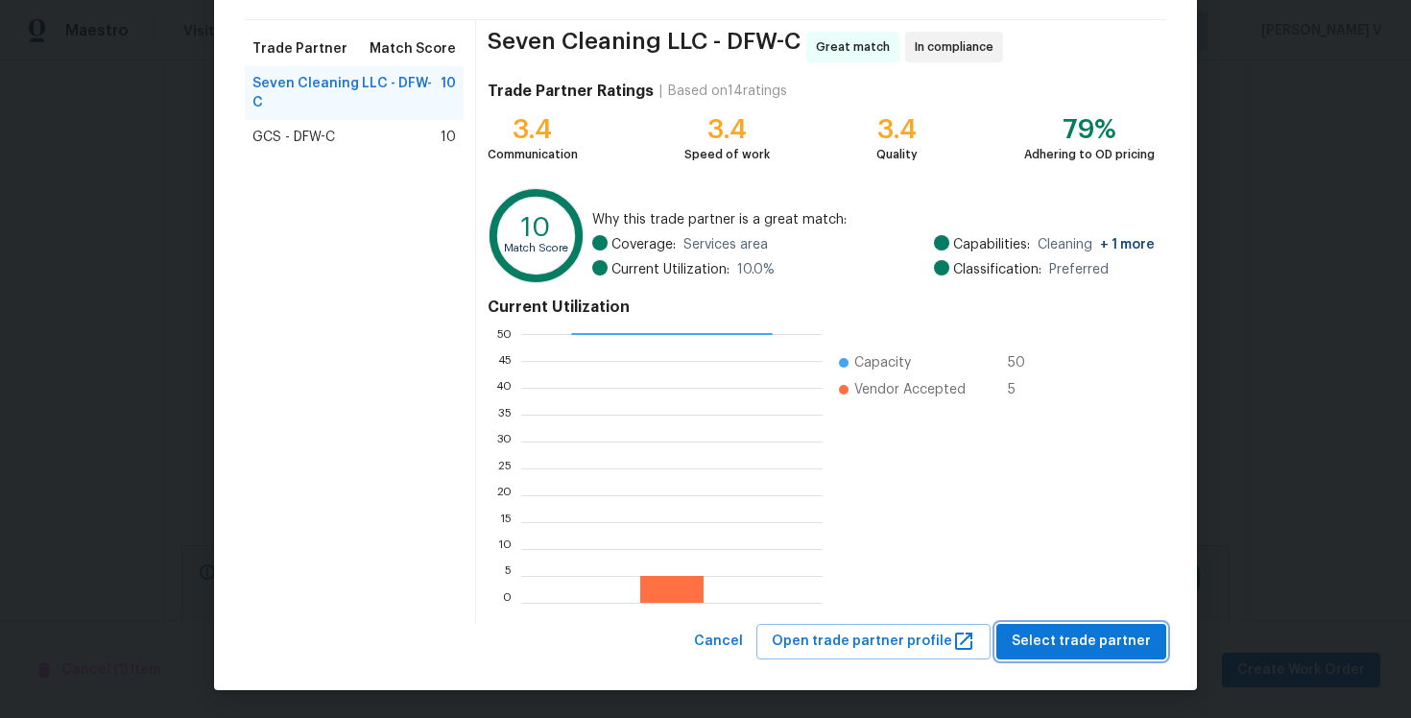
click at [1118, 639] on span "Select trade partner" at bounding box center [1081, 642] width 139 height 24
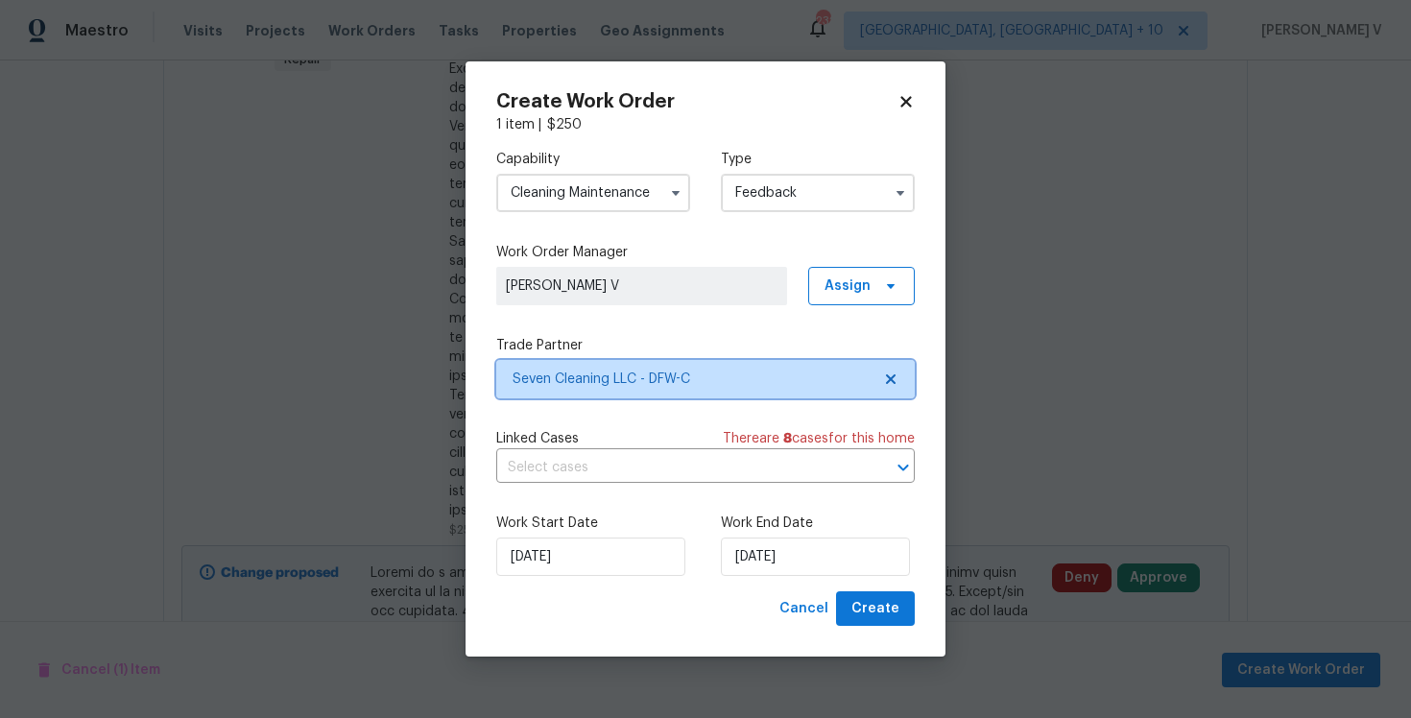
scroll to position [0, 0]
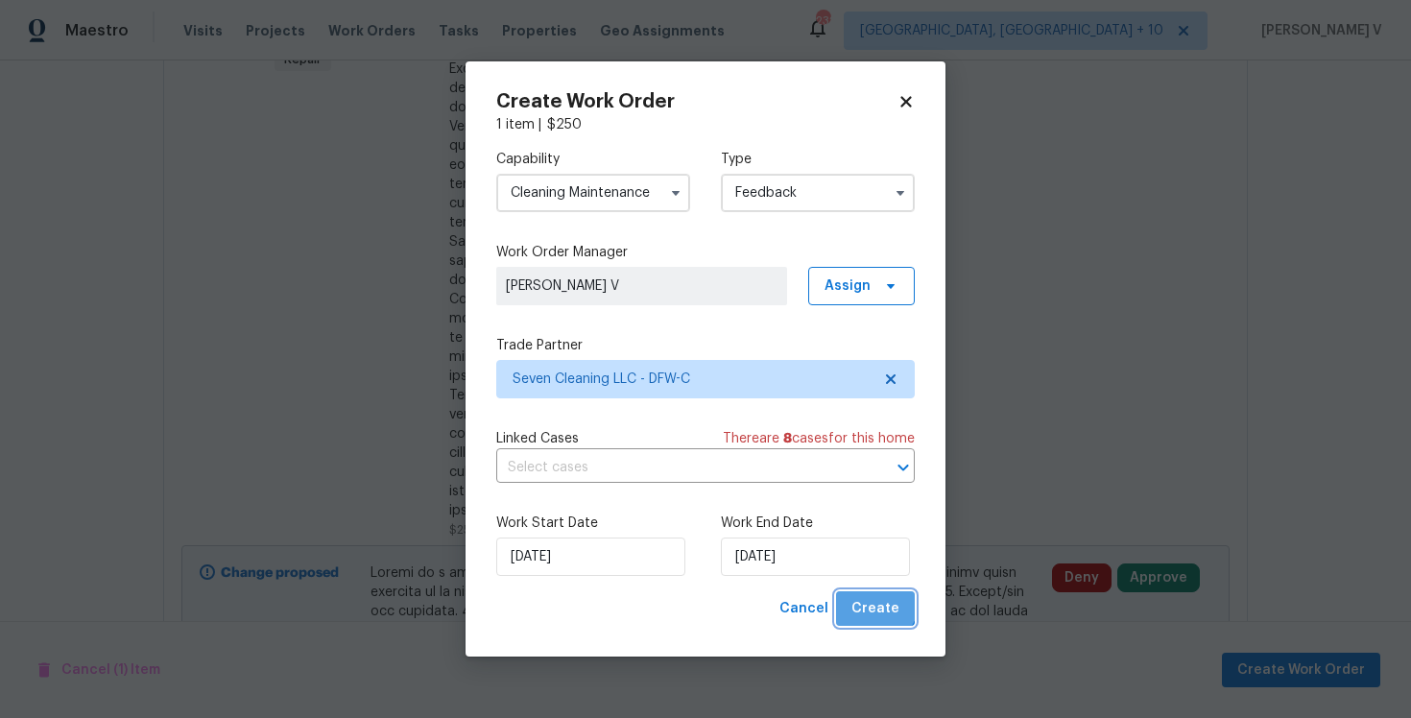
click at [877, 602] on span "Create" at bounding box center [875, 609] width 48 height 24
checkbox input "false"
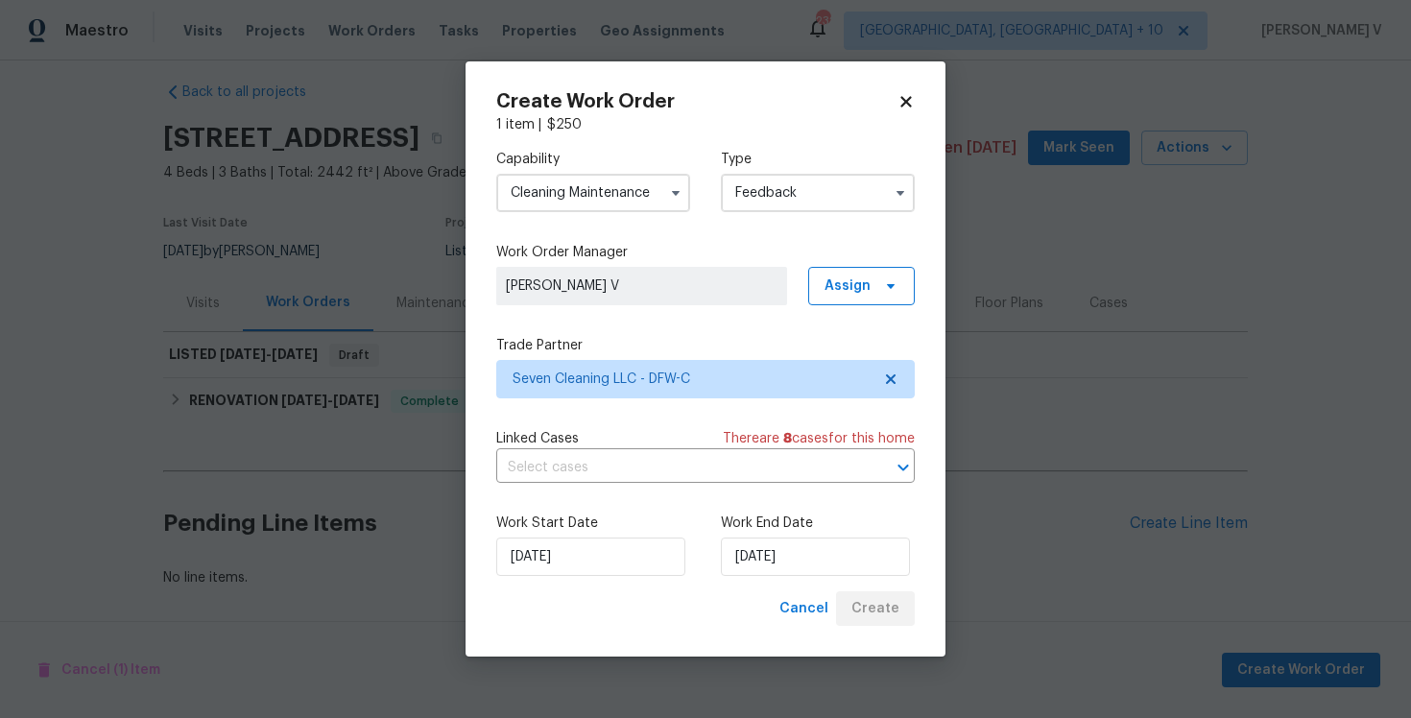
scroll to position [16, 0]
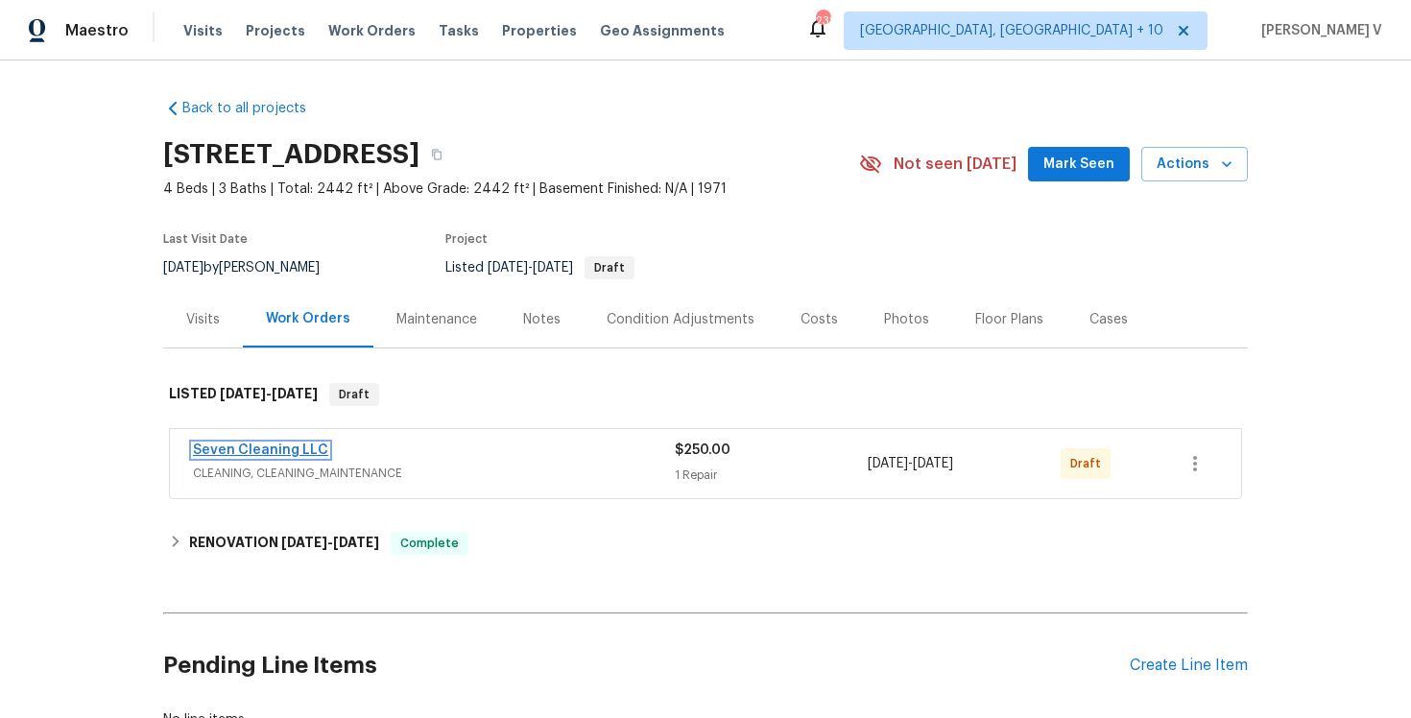
click at [227, 450] on link "Seven Cleaning LLC" at bounding box center [260, 449] width 135 height 13
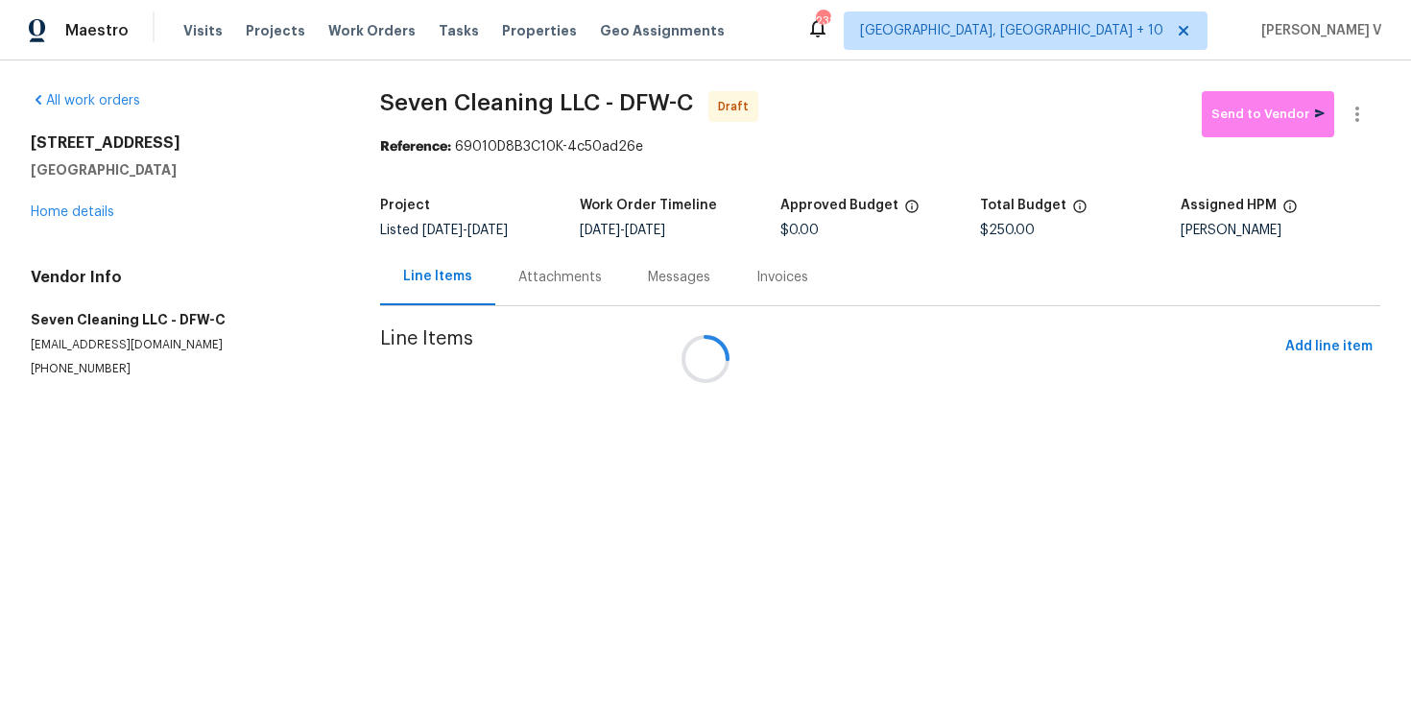
click at [625, 276] on div "Messages" at bounding box center [679, 277] width 108 height 57
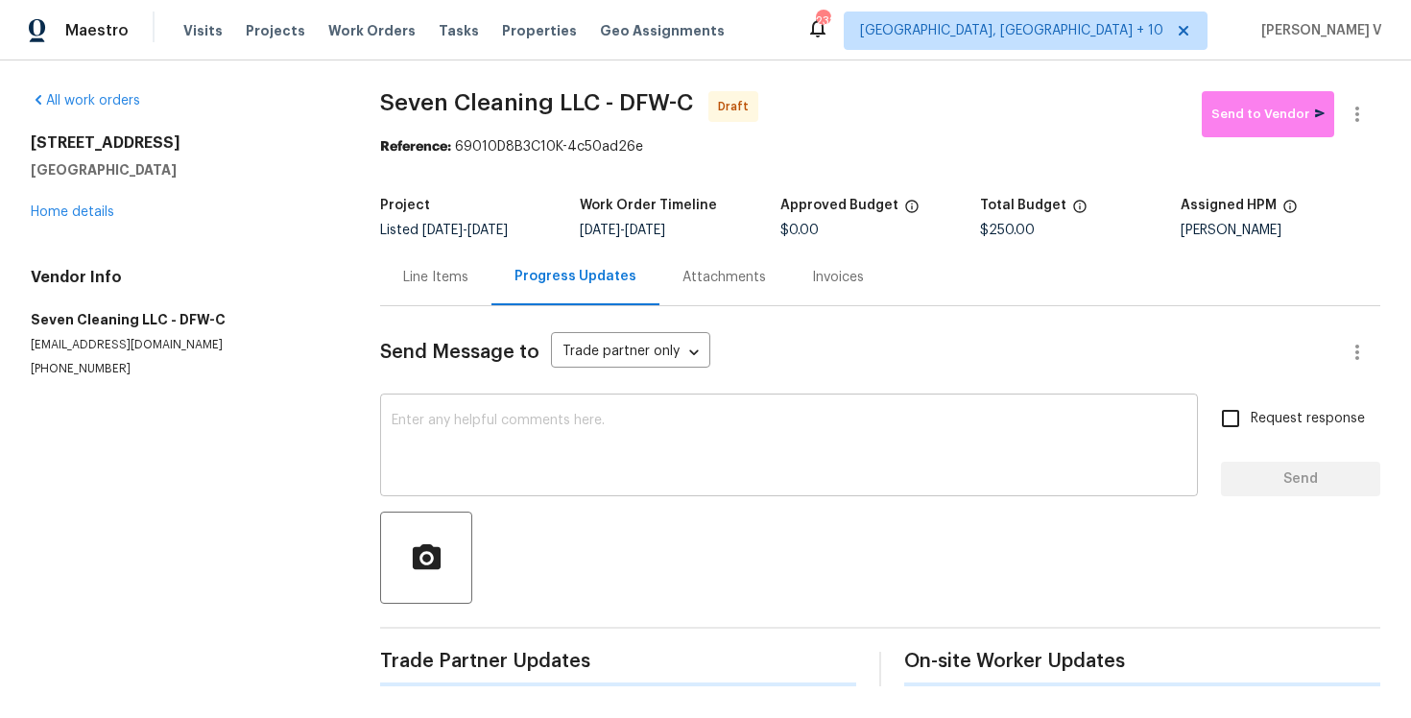
click at [565, 433] on textarea at bounding box center [789, 447] width 795 height 67
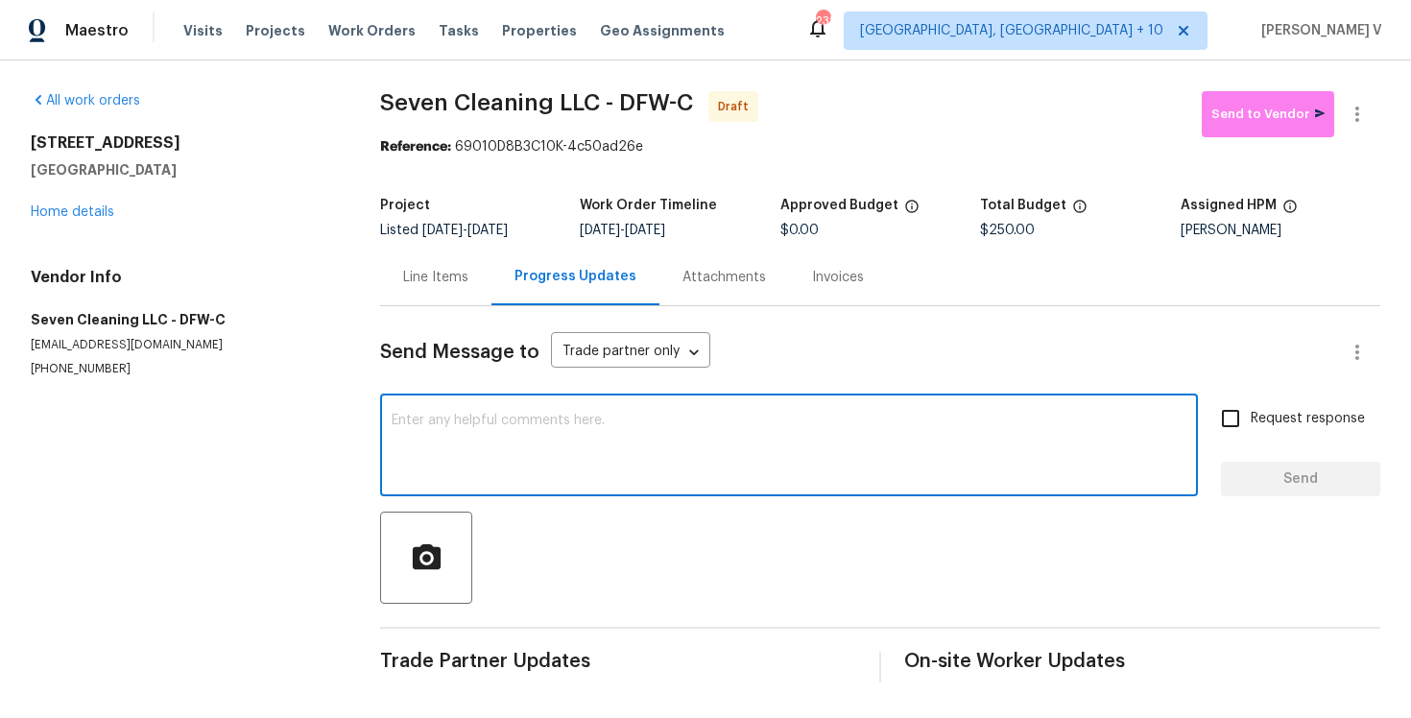
paste textarea "Hi this is Divya with Opendoor. I’m confirming you received the WO for the prop…"
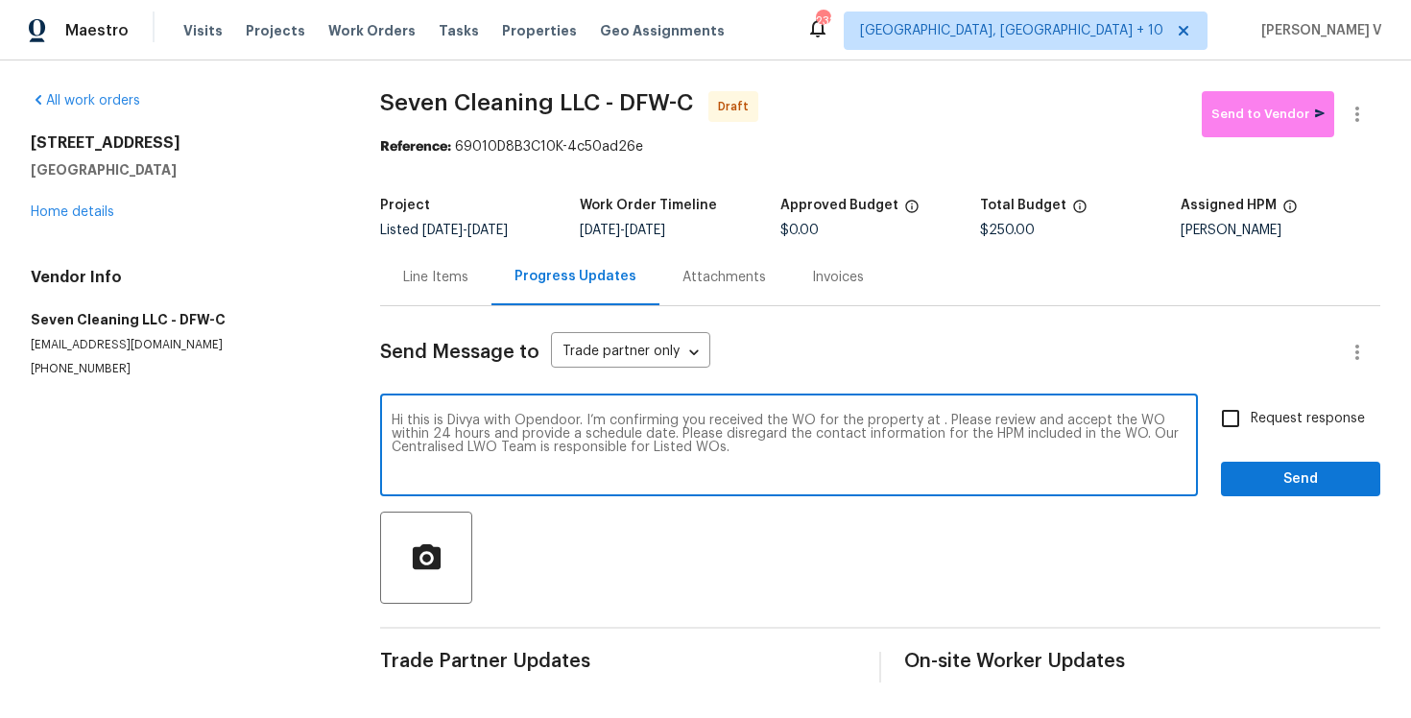
click at [931, 421] on textarea "Hi this is Divya with Opendoor. I’m confirming you received the WO for the prop…" at bounding box center [789, 447] width 795 height 67
paste textarea "3516 Lawndale Ave, Fort Worth, TX 76133"
type textarea "Hi this is Divya with Opendoor. I’m confirming you received the WO for the prop…"
click at [1245, 420] on input "Request response" at bounding box center [1230, 418] width 40 height 40
checkbox input "true"
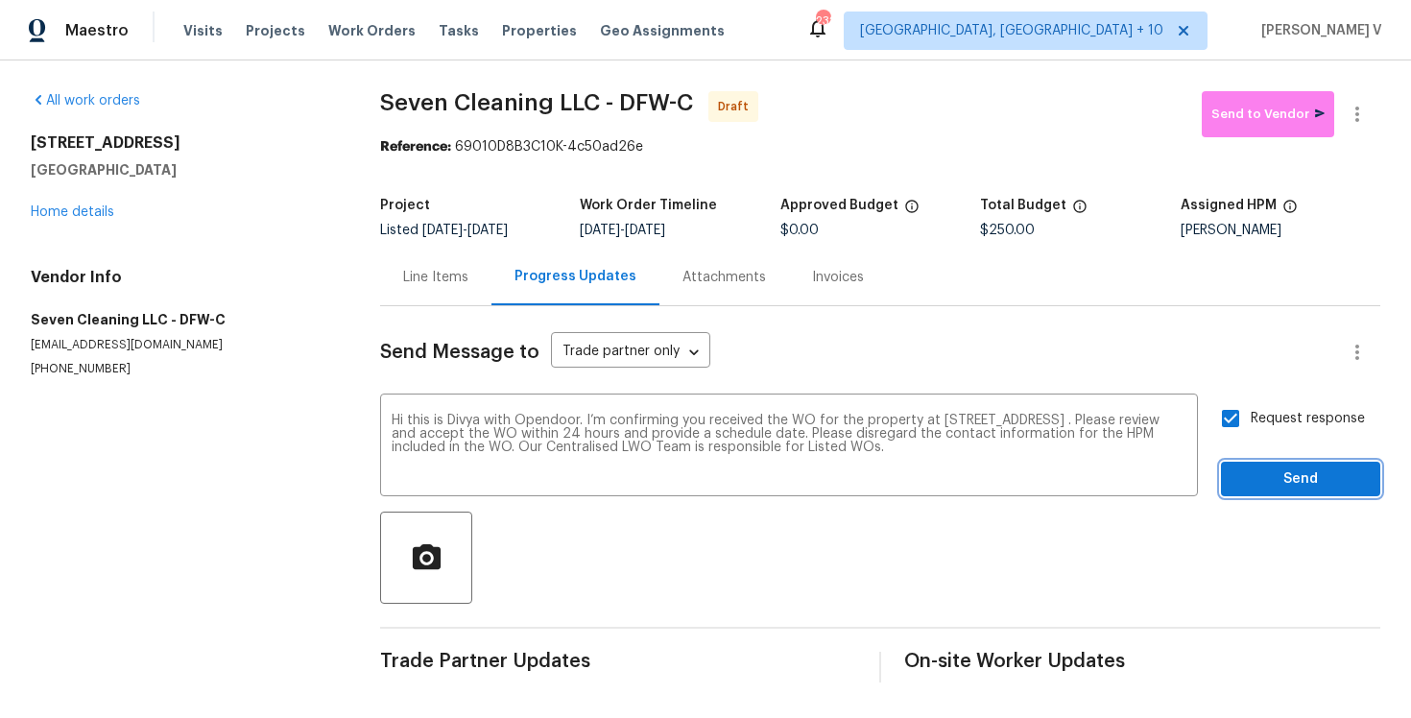
click at [1286, 488] on span "Send" at bounding box center [1300, 479] width 129 height 24
click at [1353, 116] on icon "button" at bounding box center [1357, 114] width 23 height 23
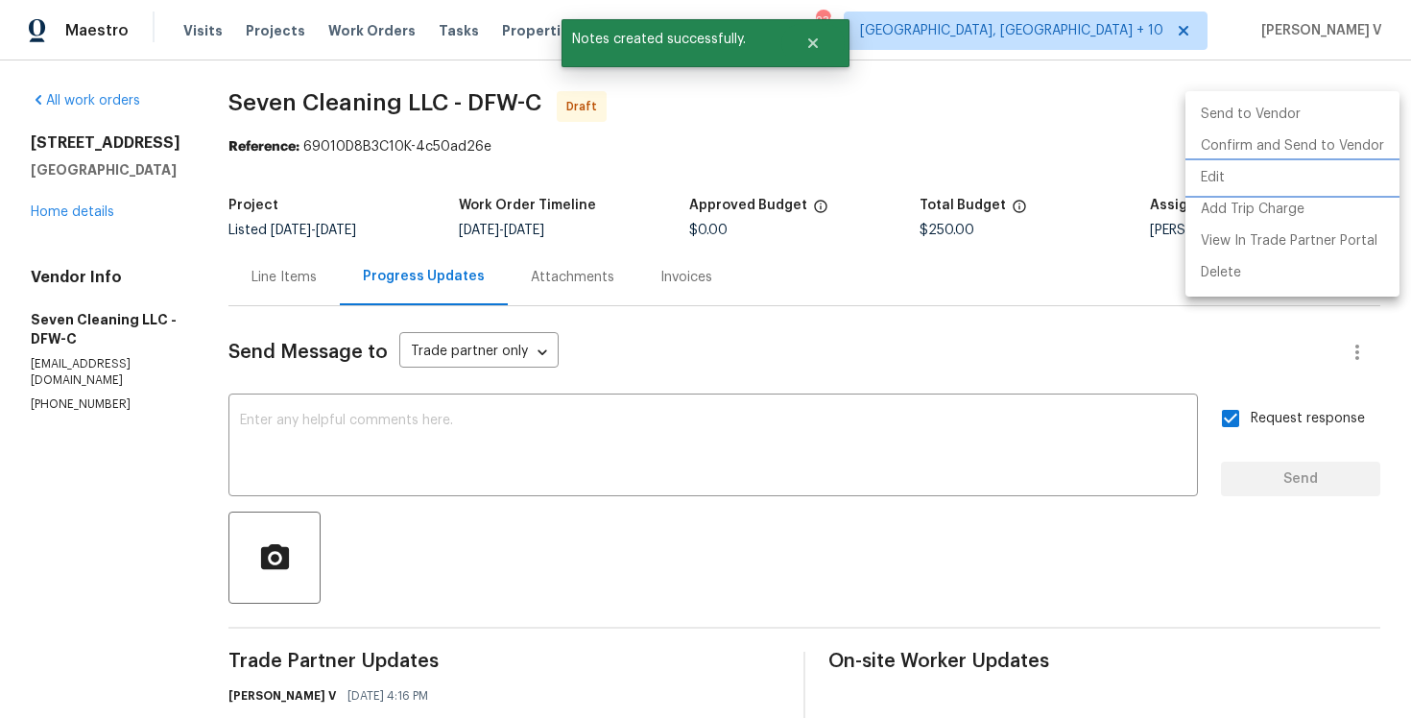
click at [1226, 171] on li "Edit" at bounding box center [1292, 178] width 214 height 32
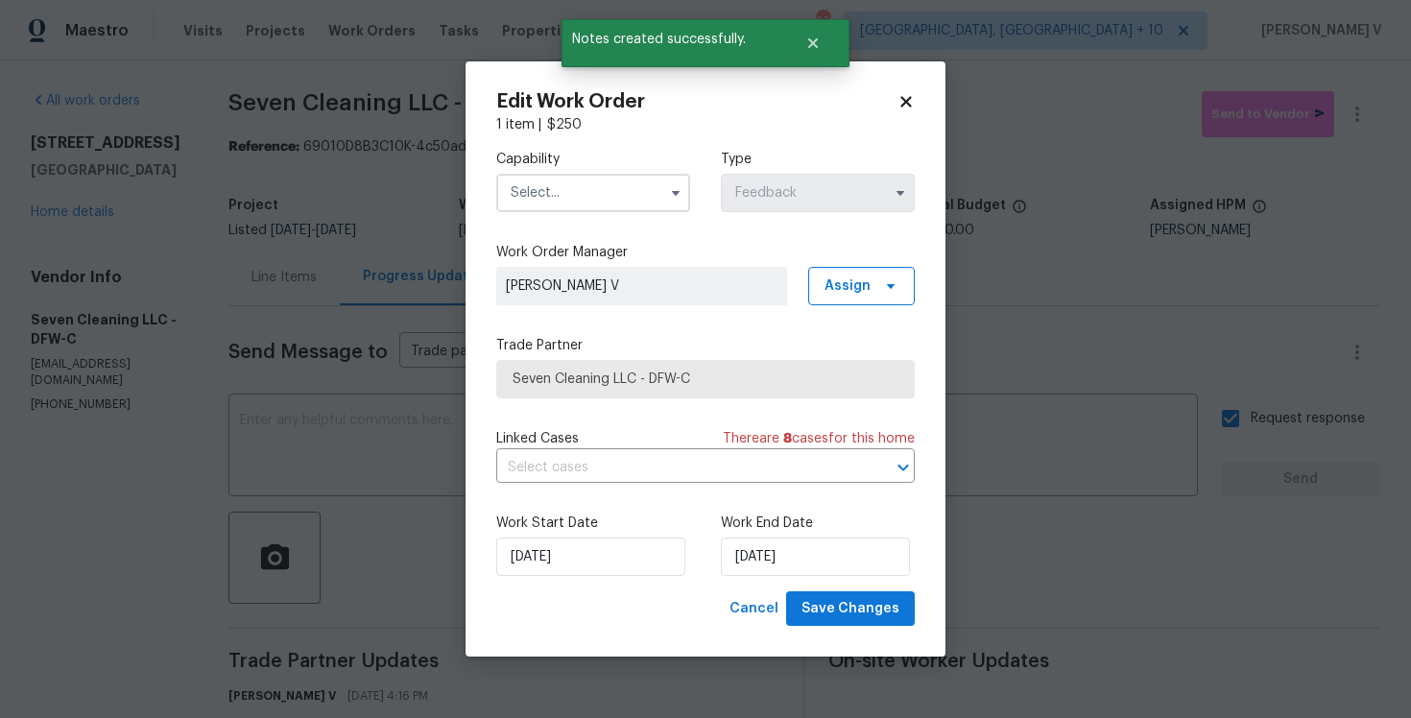
click at [1226, 173] on body "Maestro Visits Projects Work Orders Tasks Properties Geo Assignments 232 Cincin…" at bounding box center [705, 359] width 1411 height 718
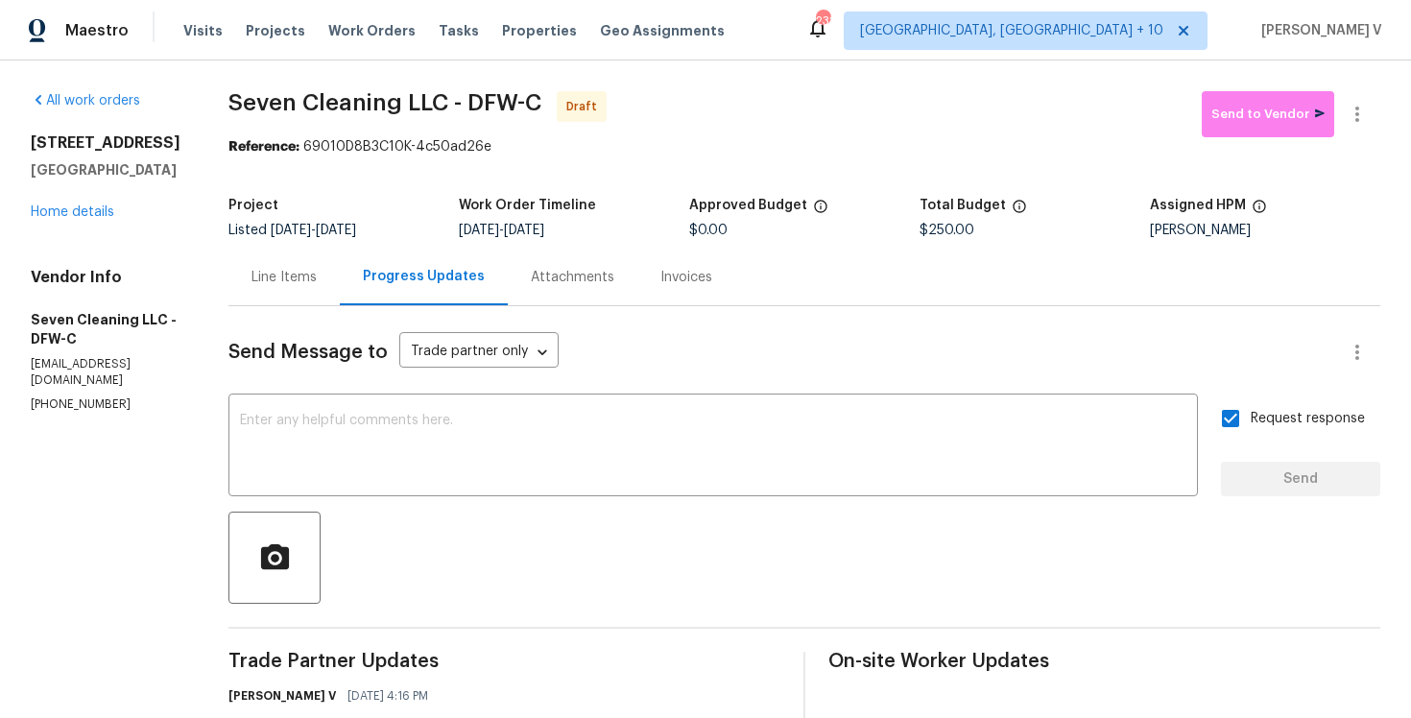
scroll to position [128, 0]
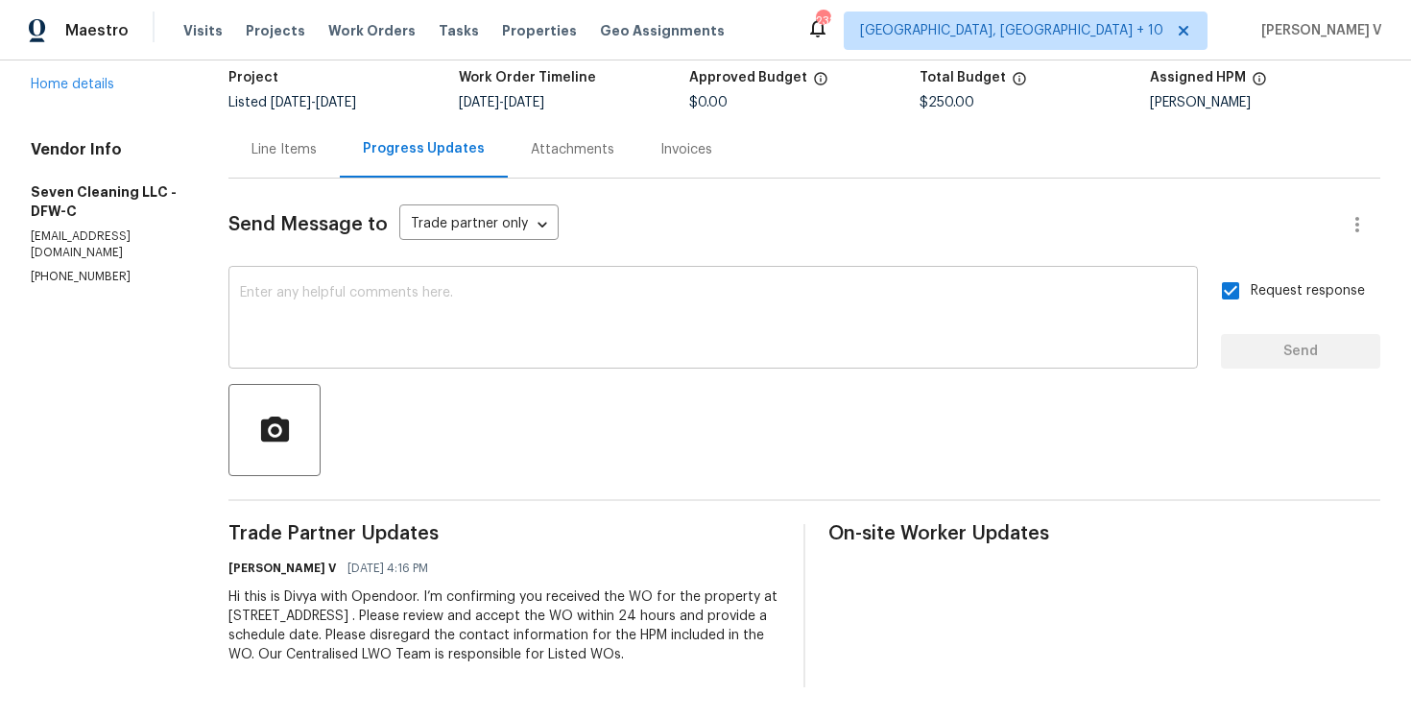
click at [402, 357] on div "x ​" at bounding box center [712, 320] width 969 height 98
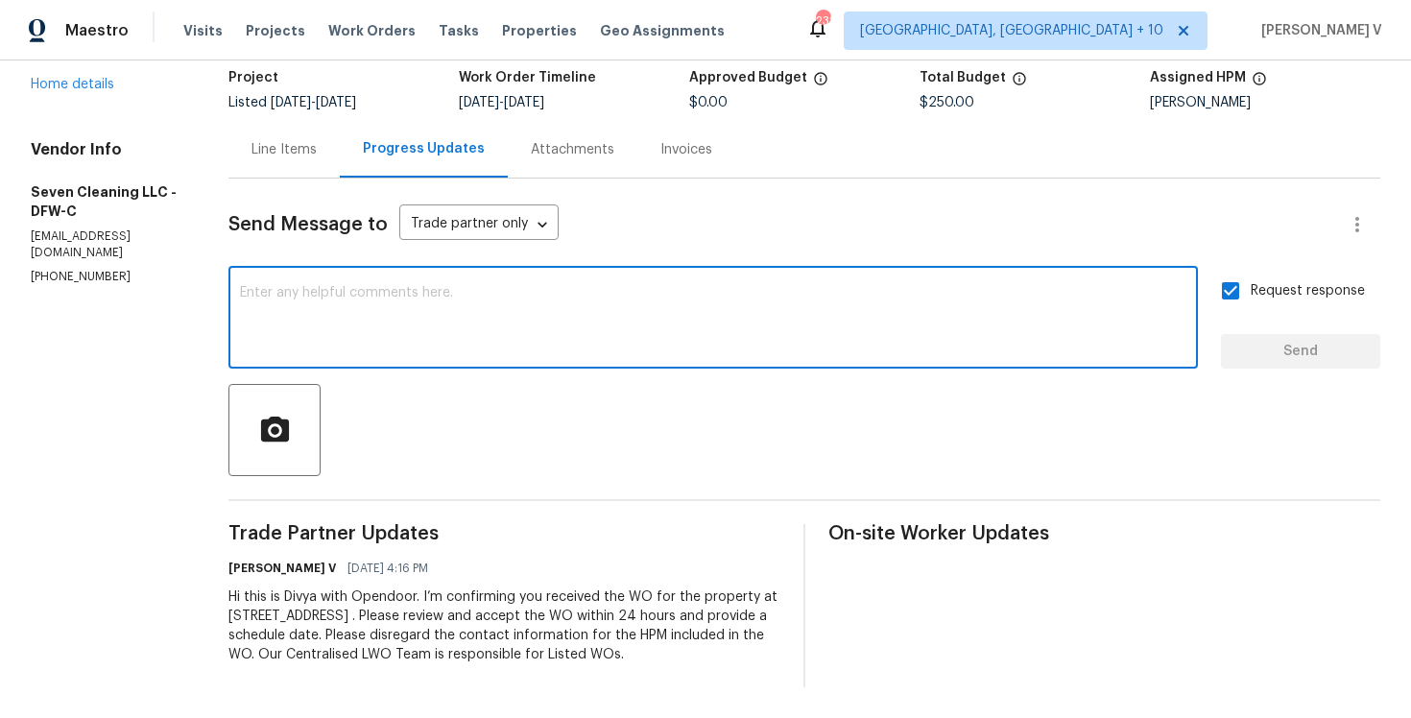
paste textarea "Attention All Work Orders must include before-photos (both close-up and wide-an…"
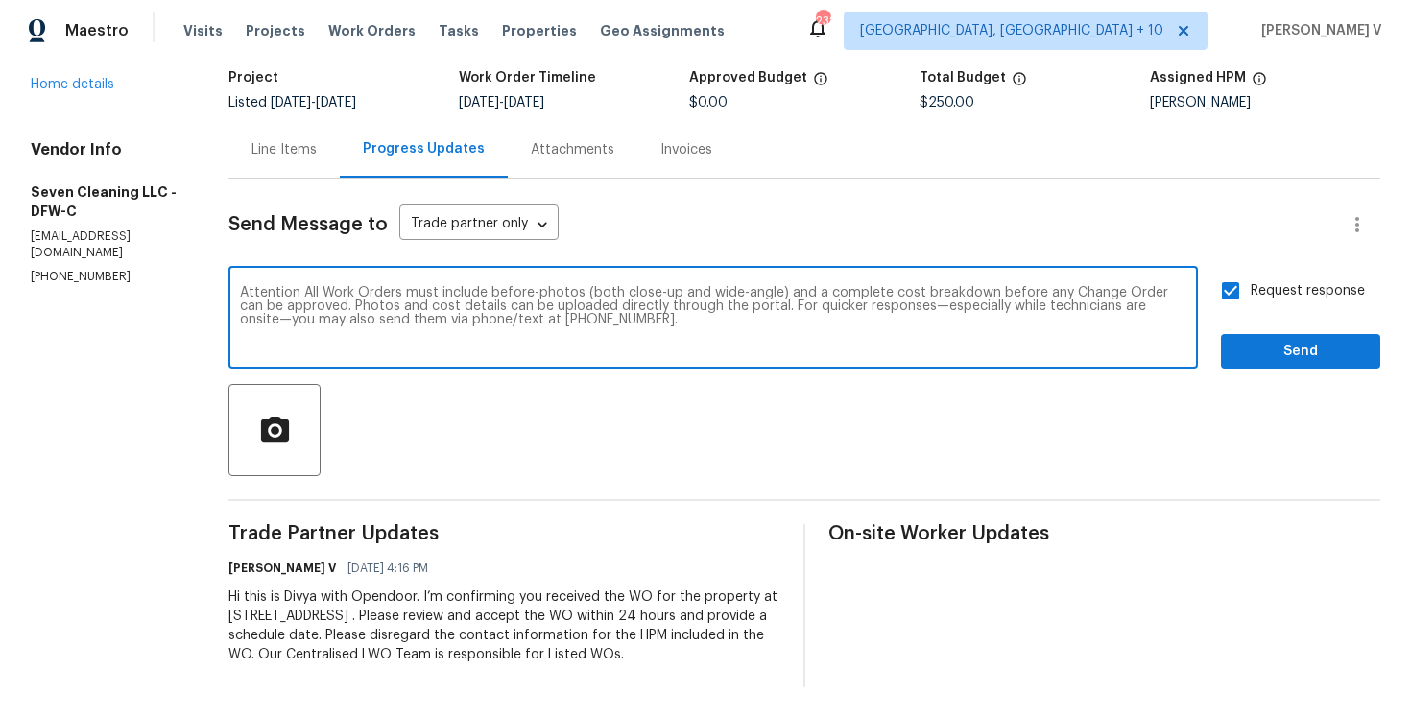
type textarea "Attention All Work Orders must include before-photos (both close-up and wide-an…"
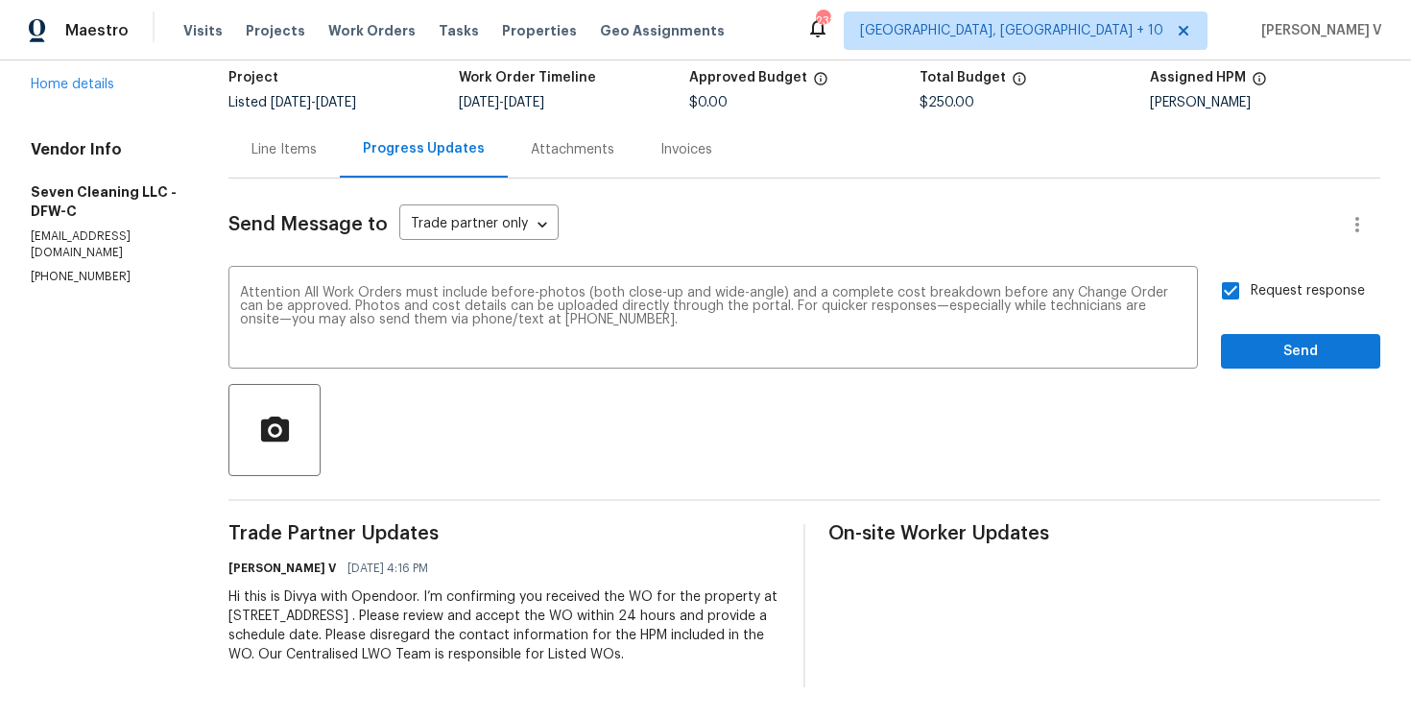
click at [1286, 370] on div "Send Message to Trade partner only Trade partner only ​ Attention All Work Orde…" at bounding box center [804, 433] width 1152 height 509
click at [1295, 369] on div "Send Message to Trade partner only Trade partner only ​ Attention All Work Orde…" at bounding box center [804, 433] width 1152 height 509
click at [1295, 362] on span "Send" at bounding box center [1300, 352] width 129 height 24
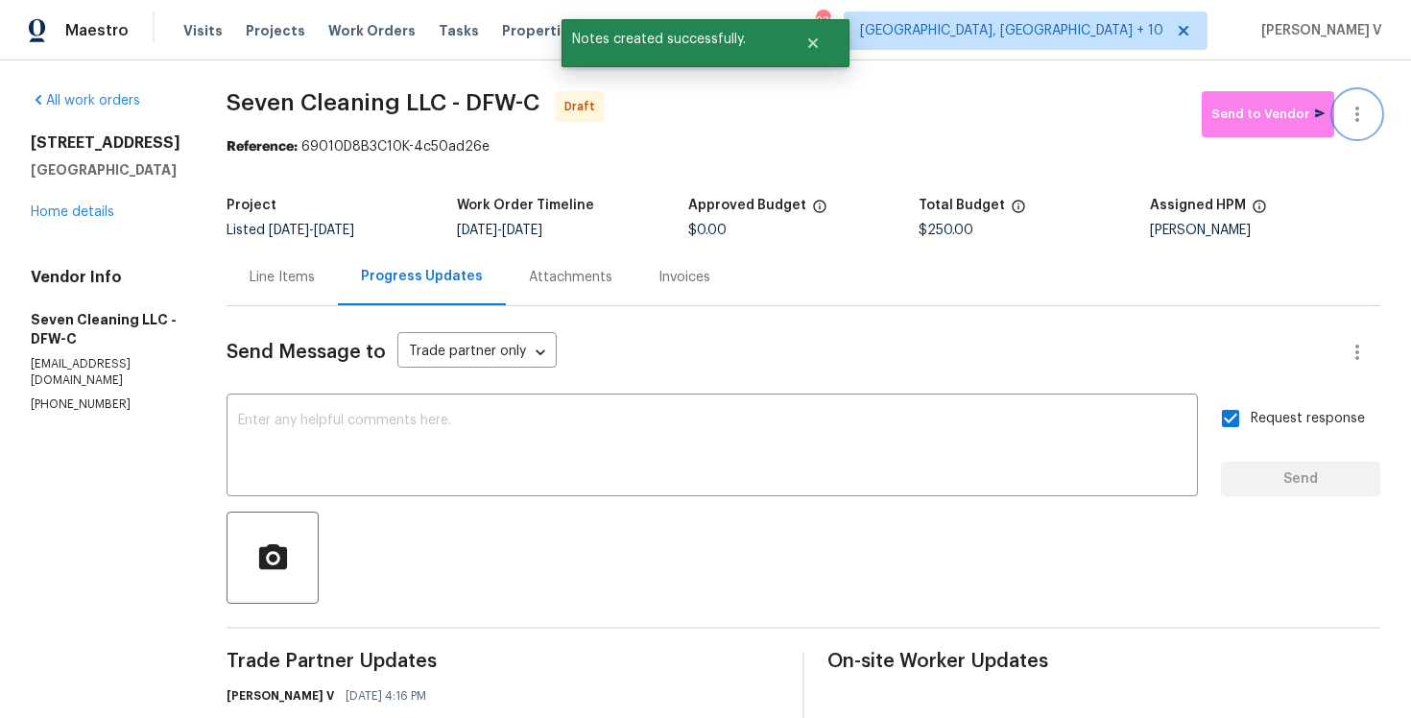
click at [1363, 115] on icon "button" at bounding box center [1357, 114] width 23 height 23
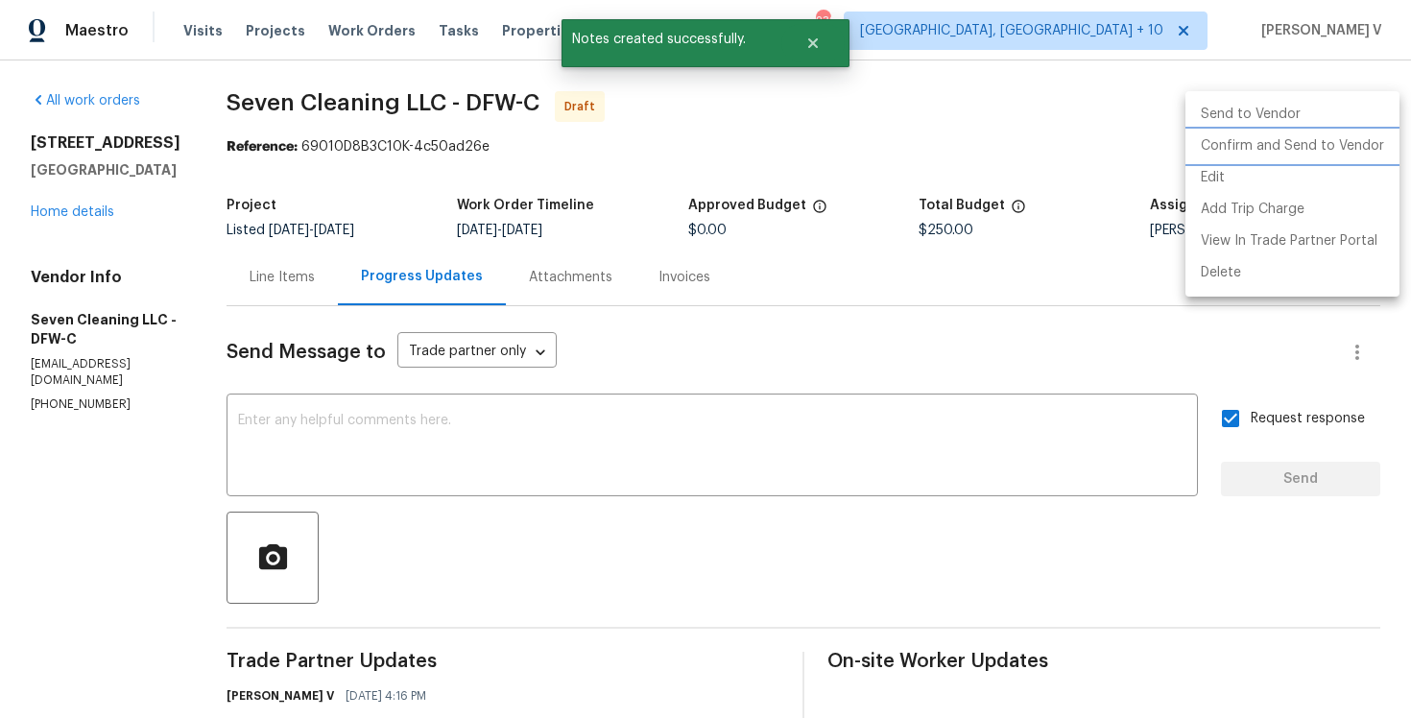
click at [1236, 140] on li "Confirm and Send to Vendor" at bounding box center [1292, 147] width 214 height 32
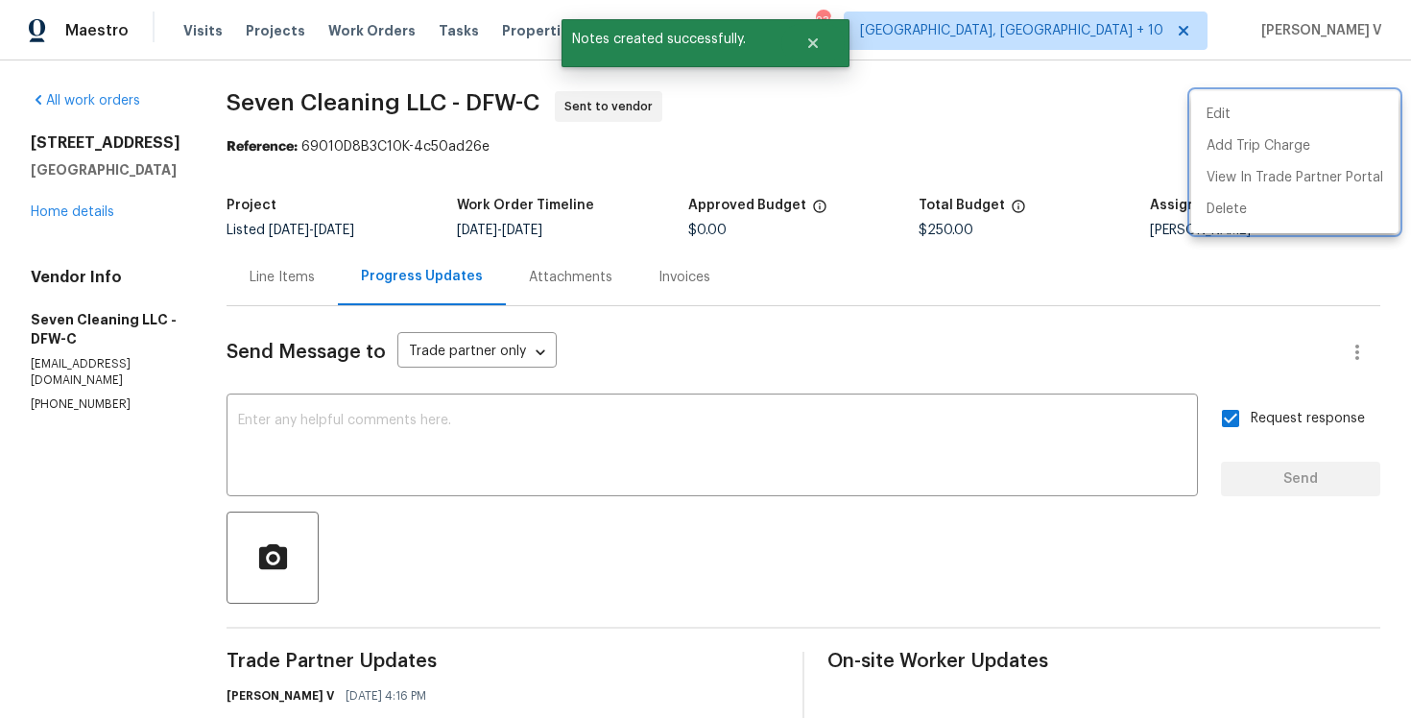
drag, startPoint x: 315, startPoint y: 141, endPoint x: 496, endPoint y: 140, distance: 181.4
click at [497, 140] on div at bounding box center [705, 359] width 1411 height 718
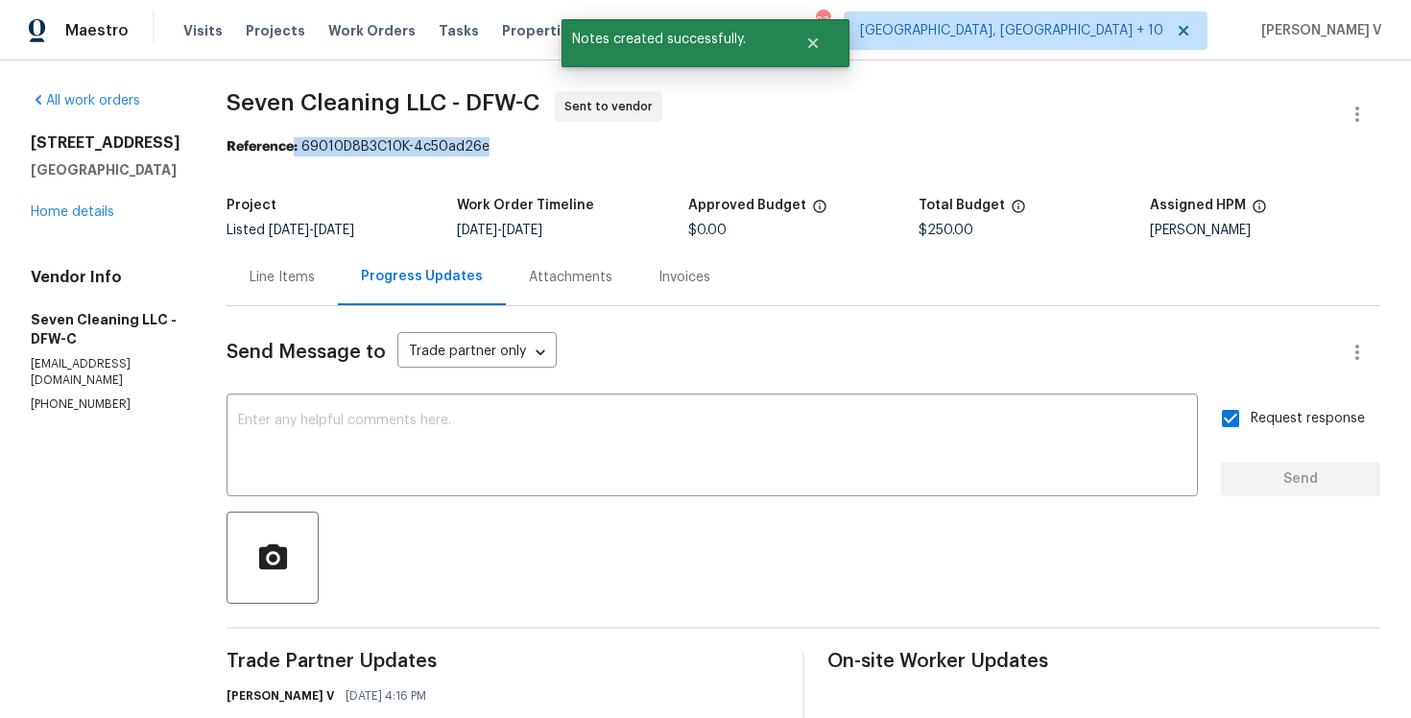
drag, startPoint x: 311, startPoint y: 148, endPoint x: 552, endPoint y: 148, distance: 240.9
click at [552, 148] on div "Reference: 69010D8B3C10K-4c50ad26e" at bounding box center [804, 146] width 1154 height 19
click at [446, 157] on section "Seven Cleaning LLC - DFW-C Sent to vendor Reference: 69010D8B3C10K-4c50ad26e Pr…" at bounding box center [804, 528] width 1154 height 875
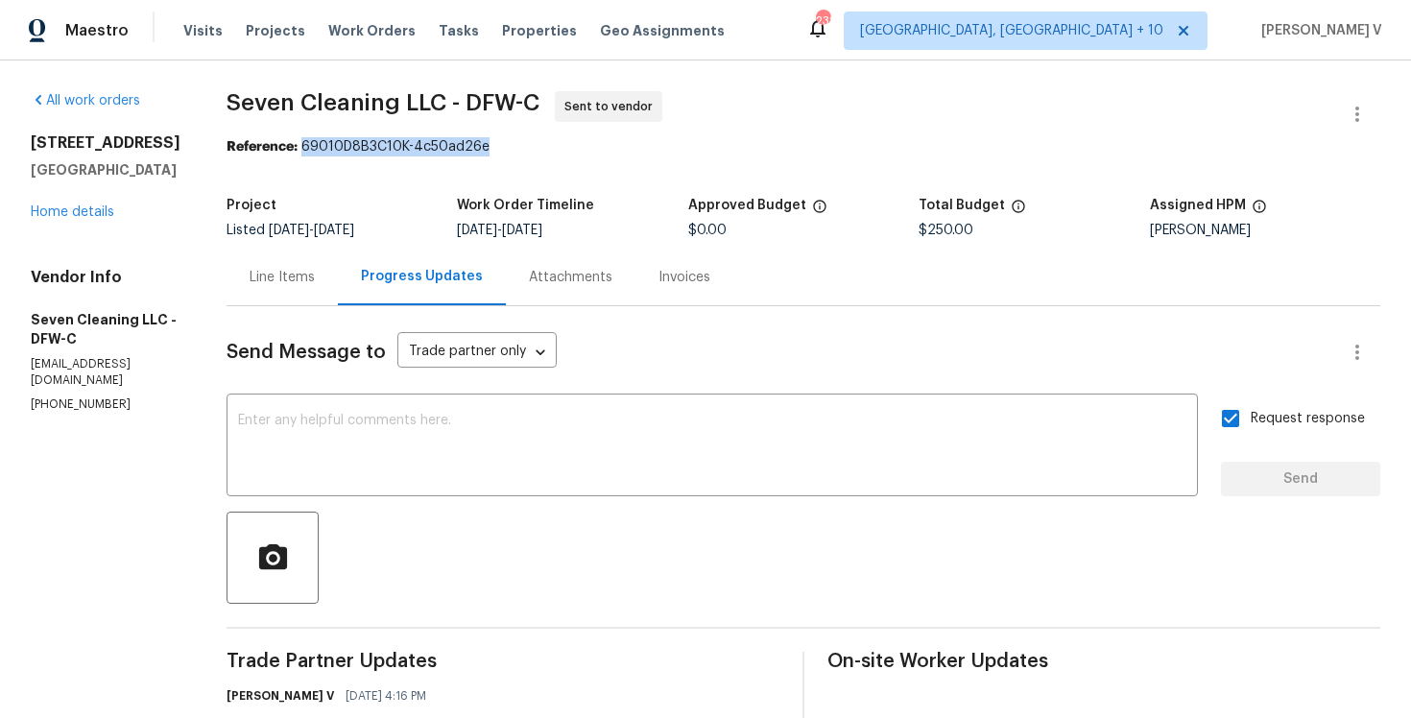
drag, startPoint x: 327, startPoint y: 147, endPoint x: 603, endPoint y: 144, distance: 275.5
click at [603, 144] on div "Reference: 69010D8B3C10K-4c50ad26e" at bounding box center [804, 146] width 1154 height 19
copy div "69010D8B3C10K-4c50ad26e"
click at [102, 222] on div "All work orders 3516 Lawndale Ave Fort Worth, TX 76133 Home details Vendor Info…" at bounding box center [106, 252] width 150 height 322
click at [88, 209] on link "Home details" at bounding box center [73, 211] width 84 height 13
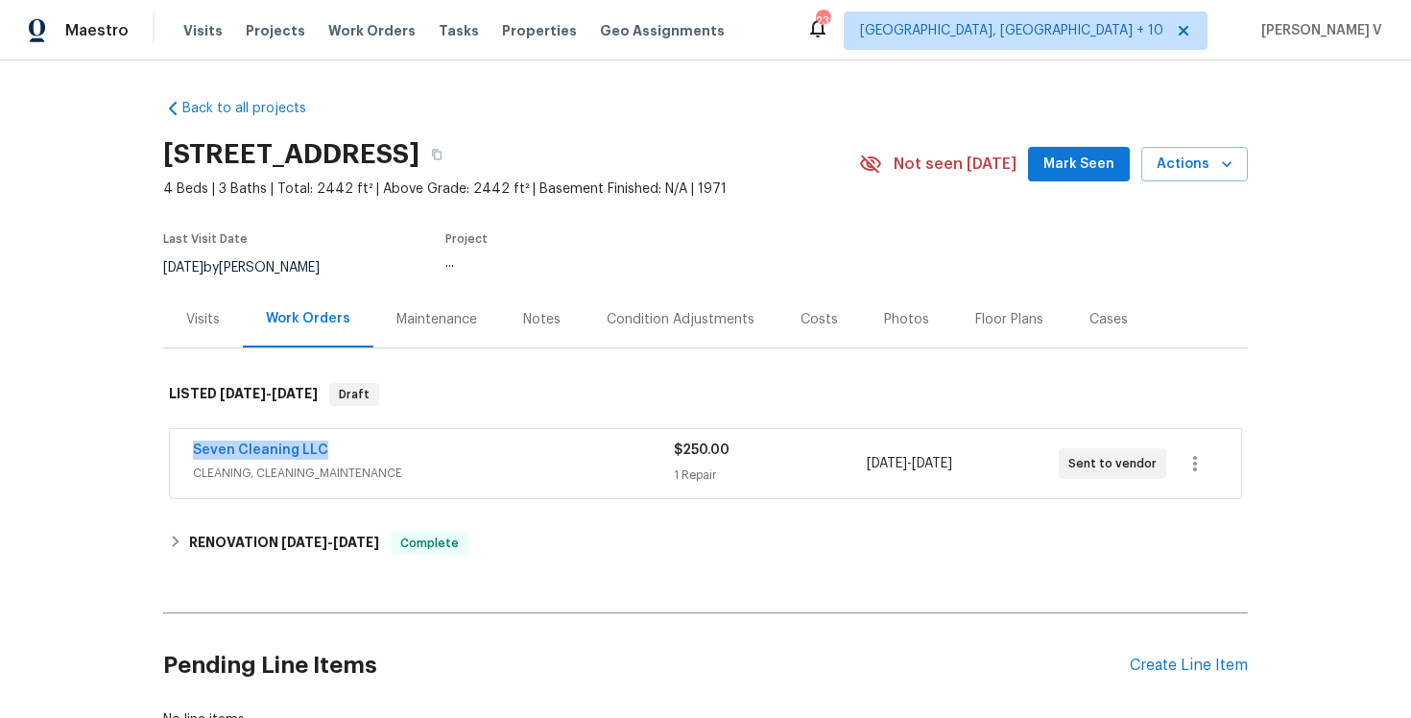
drag, startPoint x: 177, startPoint y: 457, endPoint x: 383, endPoint y: 456, distance: 206.4
click at [383, 456] on div "Seven Cleaning LLC CLEANING, CLEANING_MAINTENANCE $250.00 1 Repair 10/13/2025 -…" at bounding box center [705, 463] width 1071 height 69
copy link "Seven Cleaning LLC"
click at [259, 451] on link "Seven Cleaning LLC" at bounding box center [260, 449] width 135 height 13
